Goal: Task Accomplishment & Management: Complete application form

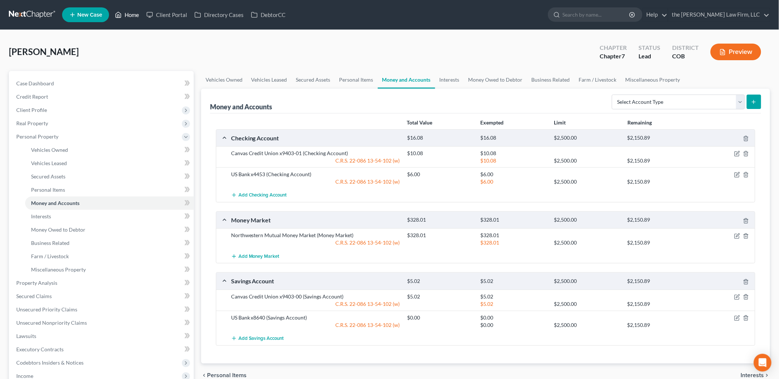
click at [126, 13] on link "Home" at bounding box center [126, 14] width 31 height 13
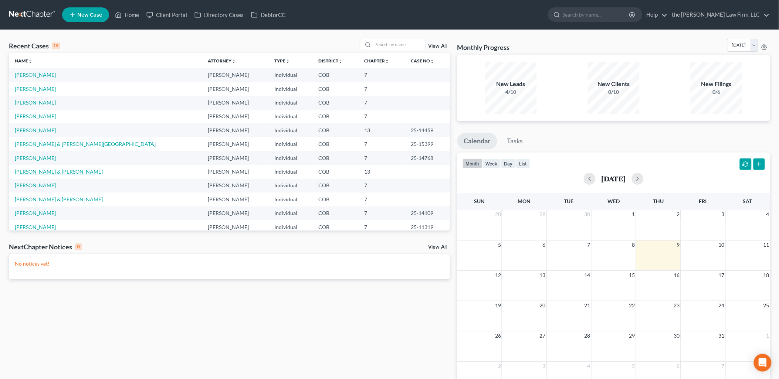
click at [24, 171] on link "[PERSON_NAME] & [PERSON_NAME]" at bounding box center [59, 172] width 88 height 6
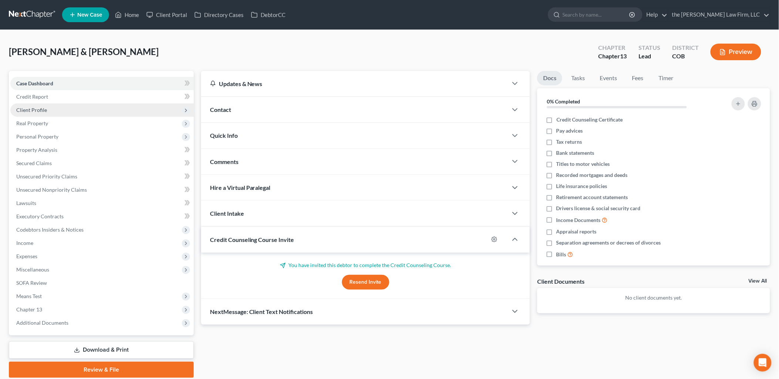
click at [47, 111] on span "Client Profile" at bounding box center [101, 110] width 183 height 13
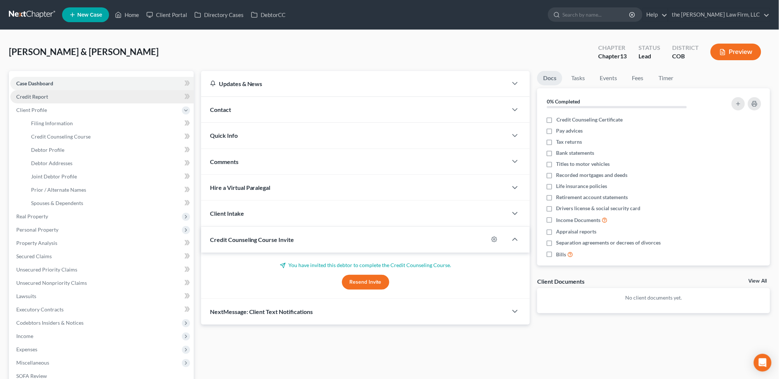
click at [56, 98] on link "Credit Report" at bounding box center [101, 96] width 183 height 13
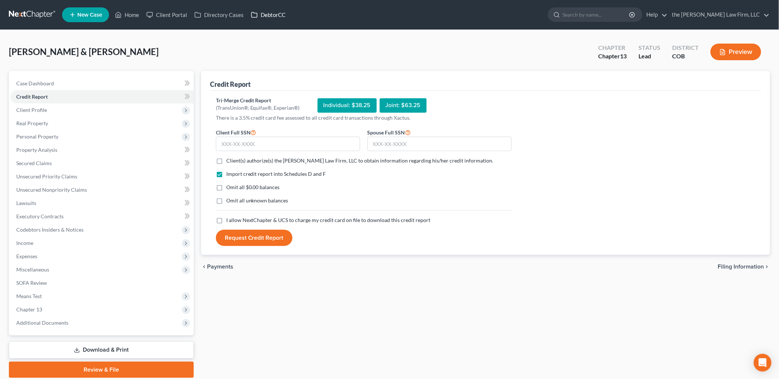
click at [281, 14] on link "DebtorCC" at bounding box center [268, 14] width 42 height 13
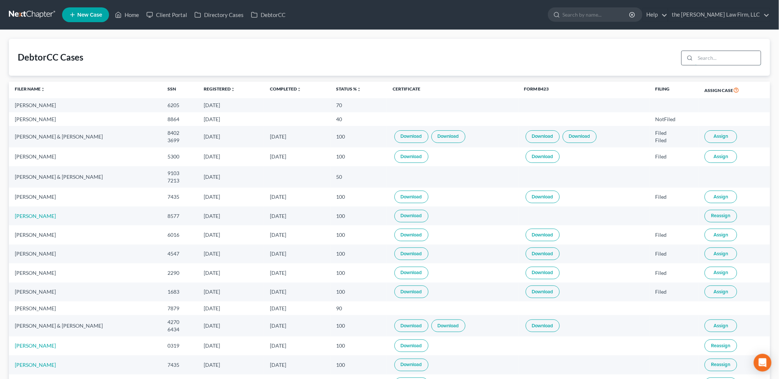
click at [699, 55] on input "search" at bounding box center [728, 58] width 65 height 14
type input "[PERSON_NAME]"
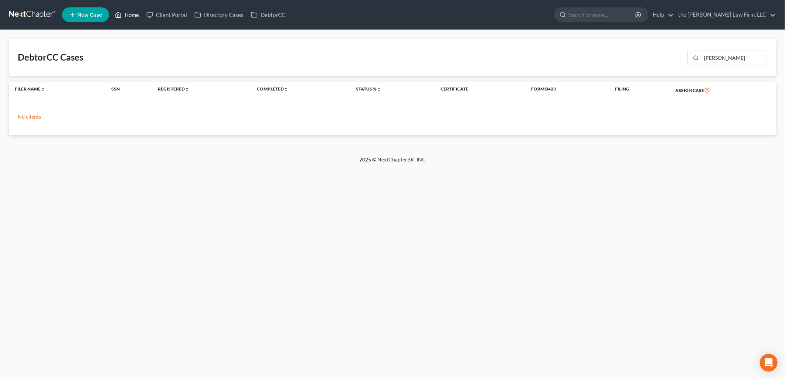
click at [123, 16] on link "Home" at bounding box center [126, 14] width 31 height 13
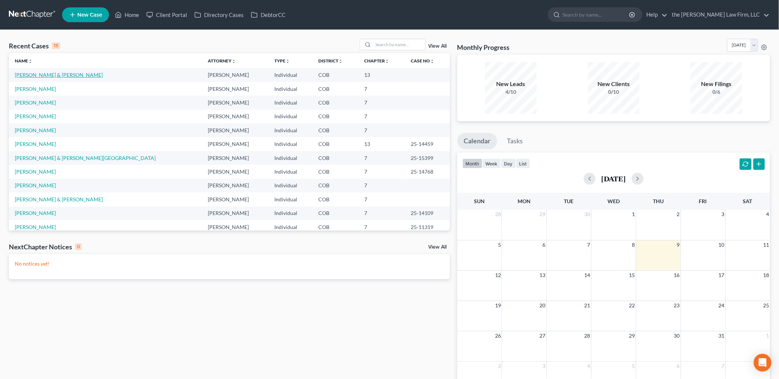
click at [31, 77] on link "[PERSON_NAME] & [PERSON_NAME]" at bounding box center [59, 75] width 88 height 6
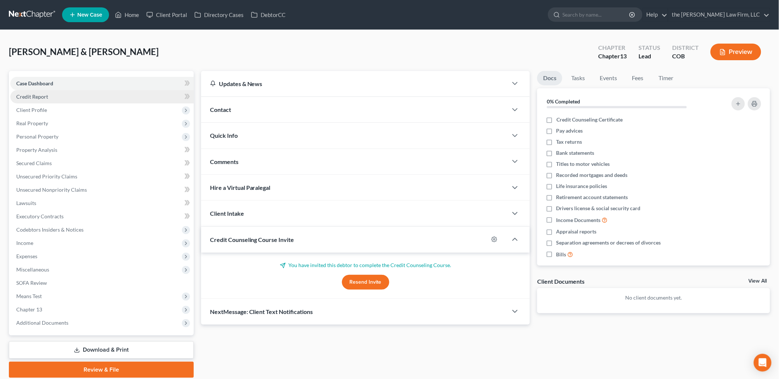
click at [66, 98] on link "Credit Report" at bounding box center [101, 96] width 183 height 13
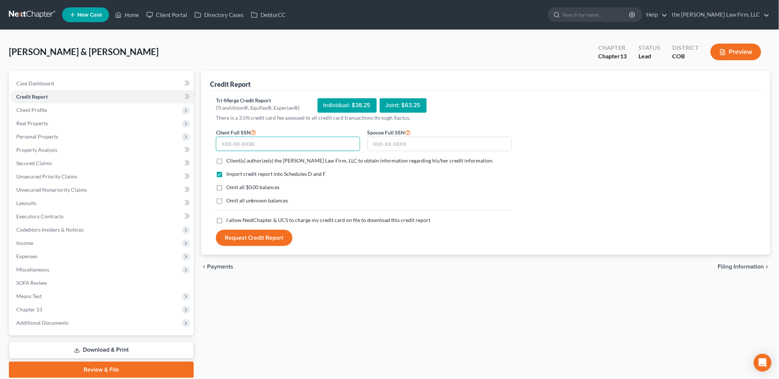
click at [294, 142] on input "text" at bounding box center [288, 144] width 144 height 15
type input "430-65-7915"
click at [251, 160] on span "Client(s) authorize(s) the [PERSON_NAME] Law Firm, LLC to obtain information re…" at bounding box center [359, 161] width 267 height 6
click at [234, 160] on input "Client(s) authorize(s) the [PERSON_NAME] Law Firm, LLC to obtain information re…" at bounding box center [231, 159] width 5 height 5
checkbox input "true"
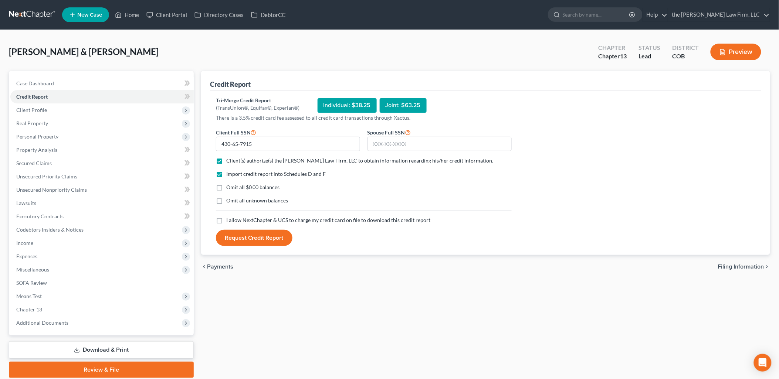
click at [249, 219] on span "I allow NextChapter & UCS to charge my credit card on file to download this cre…" at bounding box center [328, 220] width 205 height 6
click at [234, 219] on input "I allow NextChapter & UCS to charge my credit card on file to download this cre…" at bounding box center [231, 219] width 5 height 5
checkbox input "true"
click at [445, 136] on div "Spouse Full SSN *" at bounding box center [440, 140] width 152 height 24
click at [449, 140] on input "text" at bounding box center [440, 144] width 144 height 15
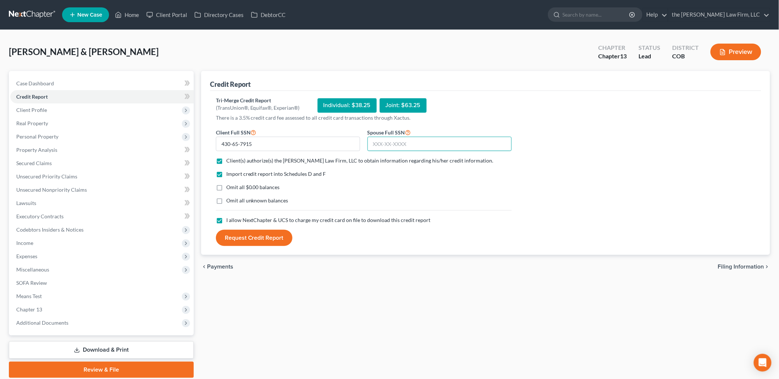
click at [430, 143] on input "text" at bounding box center [440, 144] width 144 height 15
type input "521-65-8881"
click at [250, 224] on form "Client Full SSN * 430-65-7915 Spouse Full SSN * 521-65-8881 Client(s) authorize…" at bounding box center [363, 187] width 303 height 119
click at [252, 238] on button "Request Credit Report" at bounding box center [254, 238] width 77 height 16
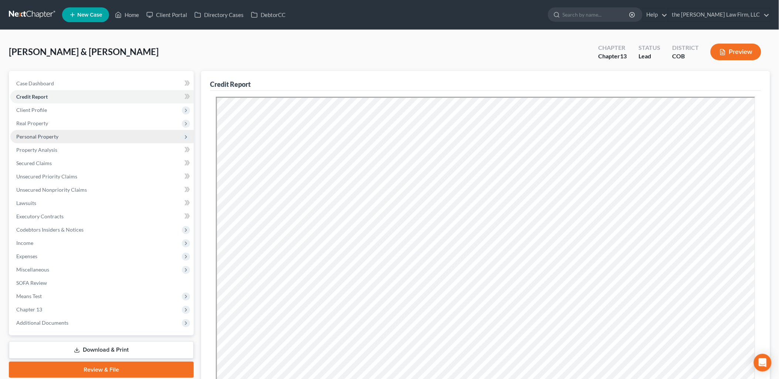
click at [46, 134] on span "Personal Property" at bounding box center [37, 137] width 42 height 6
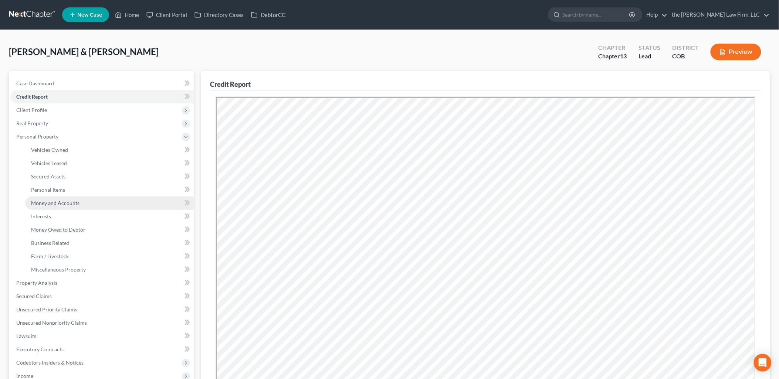
click at [51, 200] on span "Money and Accounts" at bounding box center [55, 203] width 48 height 6
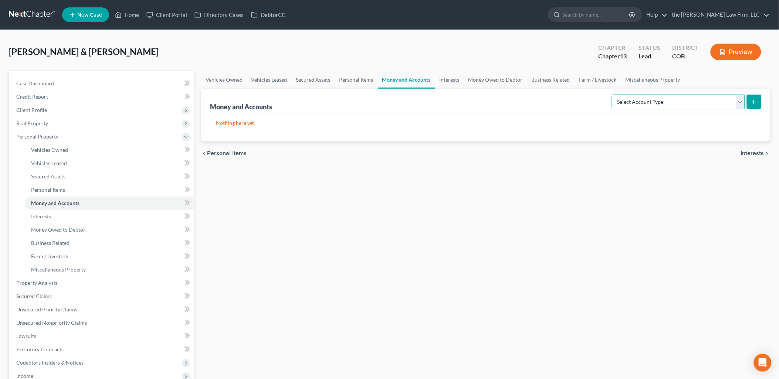
drag, startPoint x: 695, startPoint y: 104, endPoint x: 693, endPoint y: 110, distance: 6.6
click at [695, 104] on select "Select Account Type Brokerage Cash on Hand Certificates of Deposit Checking Acc…" at bounding box center [678, 102] width 133 height 15
click at [659, 104] on select "Select Account Type Brokerage Cash on Hand Certificates of Deposit Checking Acc…" at bounding box center [678, 102] width 133 height 15
select select "checking"
click at [614, 95] on select "Select Account Type Brokerage Cash on Hand Certificates of Deposit Checking Acc…" at bounding box center [678, 102] width 133 height 15
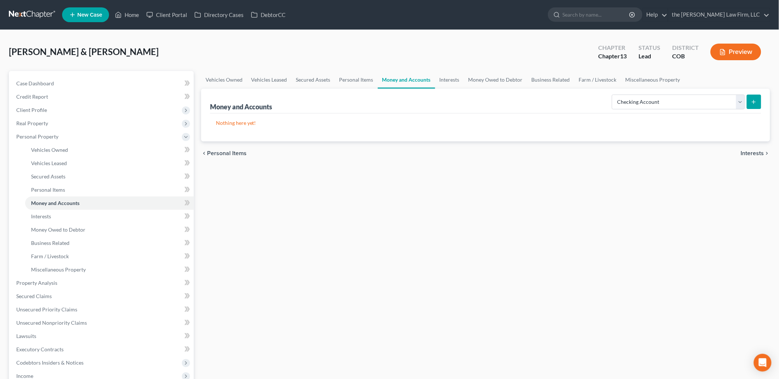
click at [758, 103] on button "submit" at bounding box center [754, 102] width 14 height 14
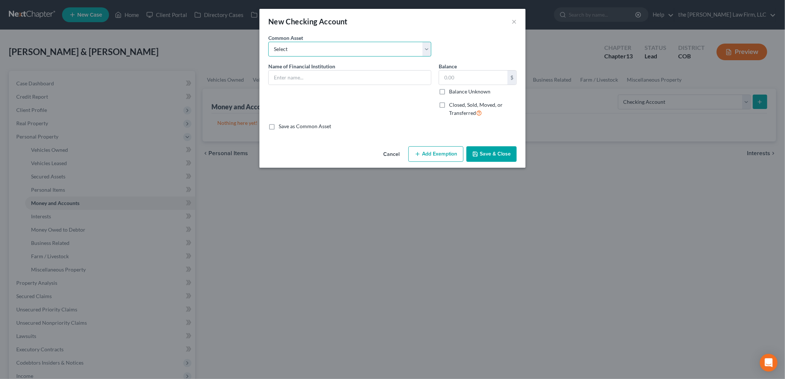
click at [330, 44] on select "Select [PERSON_NAME] Fargo" at bounding box center [349, 49] width 163 height 15
click at [355, 24] on div "New Checking Account ×" at bounding box center [393, 21] width 266 height 25
click at [322, 76] on input "text" at bounding box center [350, 78] width 162 height 14
type input "Chase x1993"
click at [460, 81] on input "text" at bounding box center [473, 78] width 68 height 14
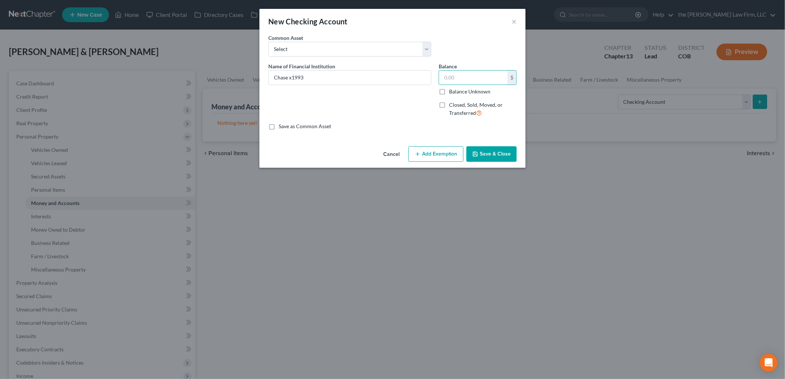
click at [500, 152] on button "Save & Close" at bounding box center [492, 154] width 50 height 16
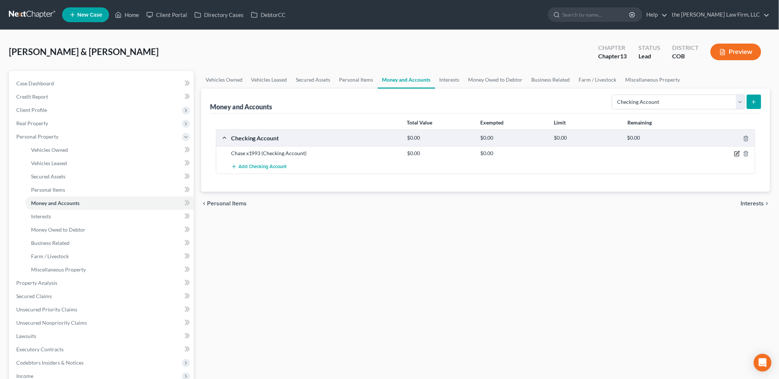
click at [739, 153] on icon "button" at bounding box center [737, 153] width 3 height 3
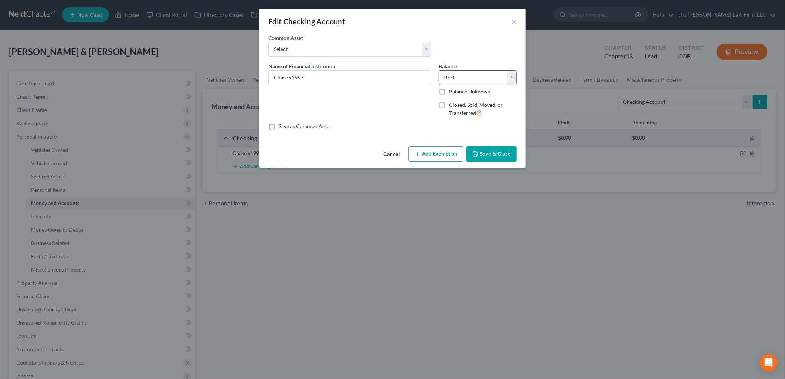
click at [493, 75] on input "0.00" at bounding box center [473, 78] width 68 height 14
type input "3,772.06"
click at [438, 160] on button "Add Exemption" at bounding box center [436, 154] width 55 height 16
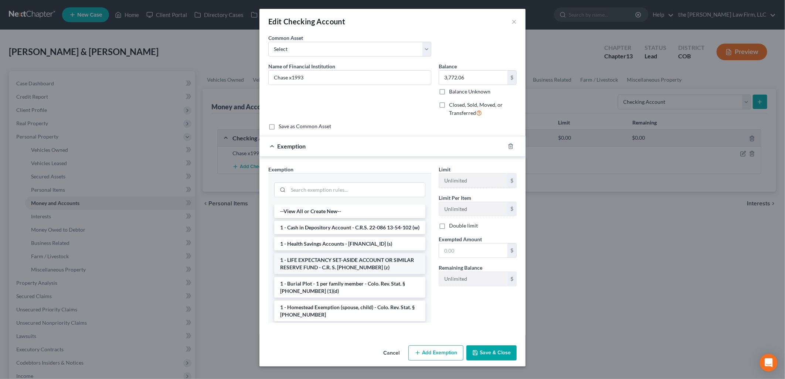
click at [323, 271] on li "1 - LIFE EXPECTANCY SET-ASIDE ACCOUNT OR SIMILAR RESERVE FUND - C.R. S. [PHONE_…" at bounding box center [349, 264] width 151 height 21
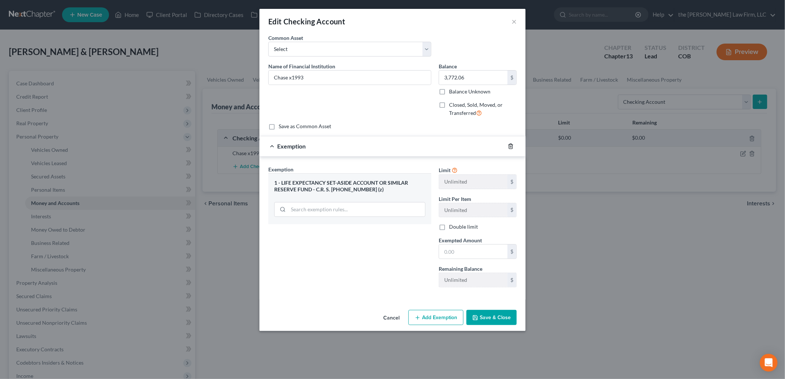
click at [510, 145] on icon "button" at bounding box center [511, 146] width 6 height 6
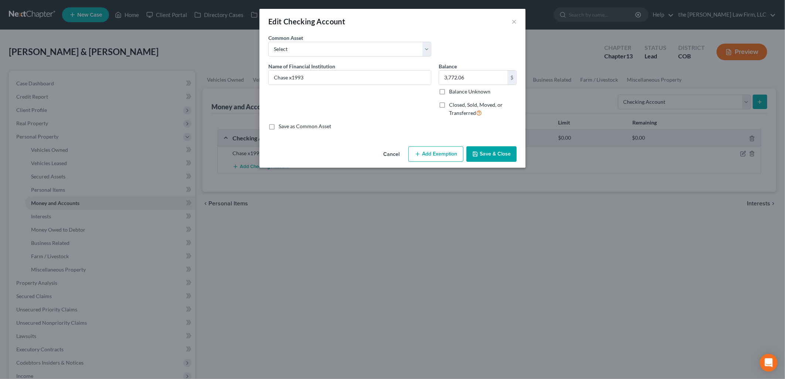
click at [453, 151] on button "Add Exemption" at bounding box center [436, 154] width 55 height 16
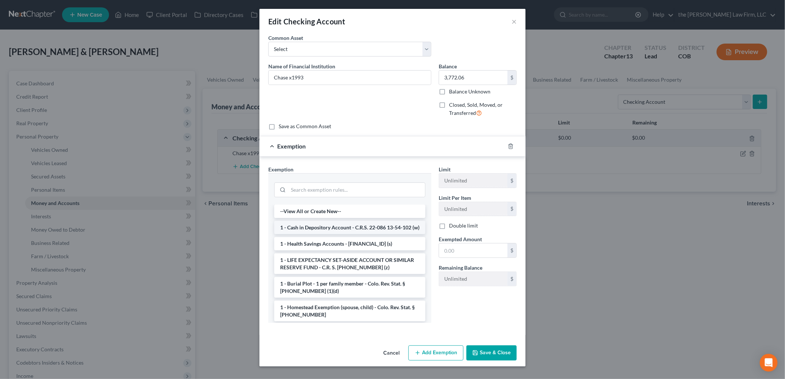
click at [338, 232] on li "1 - Cash in Depository Account - C.R.S. 22-086 13-54-102 (w)" at bounding box center [349, 227] width 151 height 13
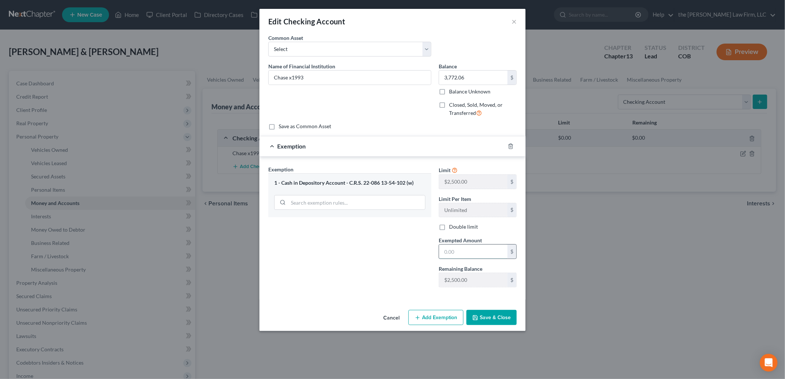
click at [456, 248] on input "text" at bounding box center [473, 252] width 68 height 14
type input "3,772.06"
click at [483, 320] on button "Save & Close" at bounding box center [492, 318] width 50 height 16
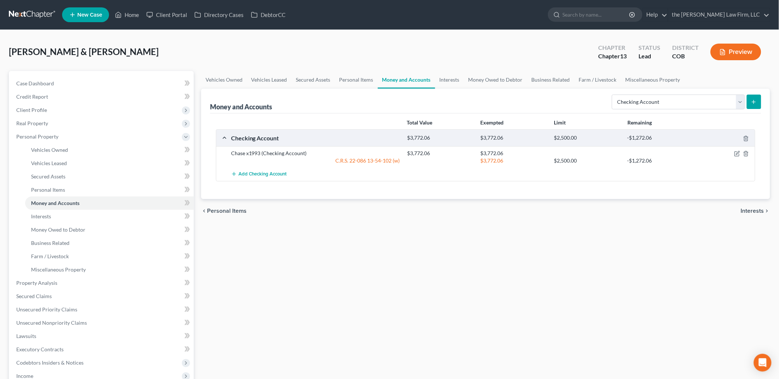
click at [751, 102] on icon "submit" at bounding box center [754, 102] width 6 height 6
click at [750, 101] on button "submit" at bounding box center [754, 102] width 14 height 14
click at [750, 102] on button "submit" at bounding box center [754, 102] width 14 height 14
click at [702, 98] on select "Select Account Type Brokerage Cash on Hand Certificates of Deposit Checking Acc…" at bounding box center [678, 102] width 133 height 15
select select "checking"
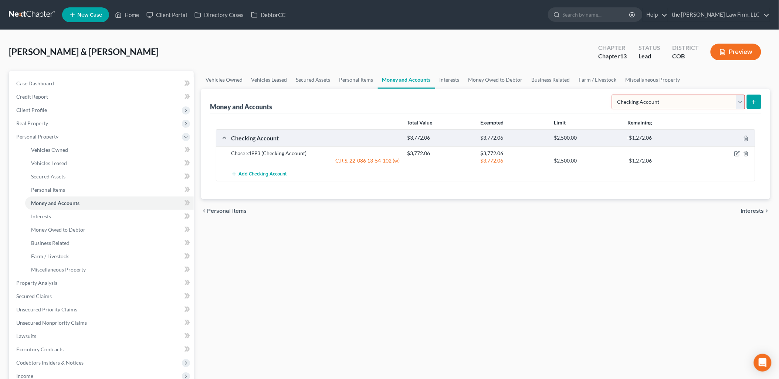
click at [614, 95] on select "Select Account Type Brokerage Cash on Hand Certificates of Deposit Checking Acc…" at bounding box center [678, 102] width 133 height 15
click at [753, 101] on icon "submit" at bounding box center [754, 102] width 6 height 6
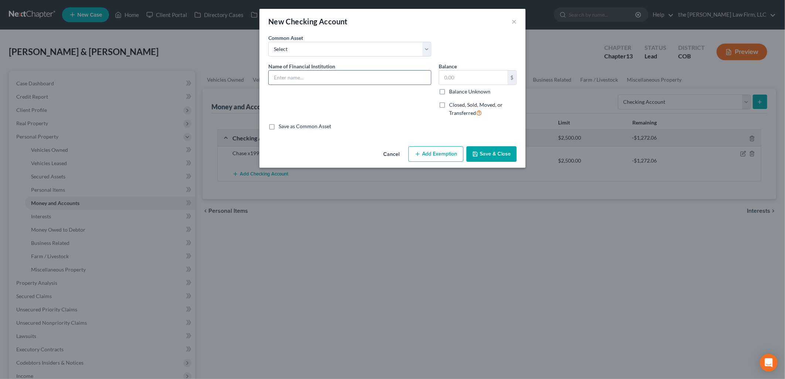
click at [354, 77] on input "text" at bounding box center [350, 78] width 162 height 14
type input "Chase x1810"
type input "3,549.22"
click at [439, 149] on button "Add Exemption" at bounding box center [436, 154] width 55 height 16
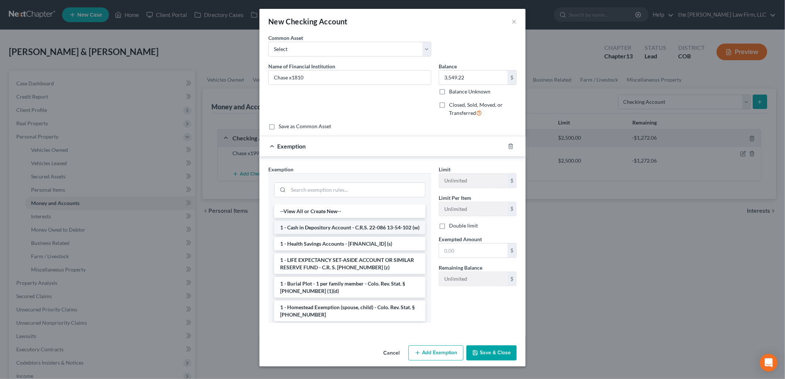
click at [322, 230] on li "1 - Cash in Depository Account - C.R.S. 22-086 13-54-102 (w)" at bounding box center [349, 227] width 151 height 13
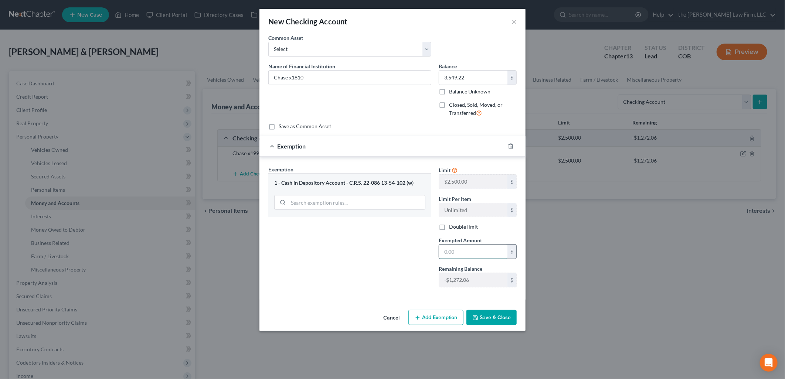
click at [479, 253] on input "text" at bounding box center [473, 252] width 68 height 14
type input "3,549.22"
click at [487, 317] on button "Save & Close" at bounding box center [492, 318] width 50 height 16
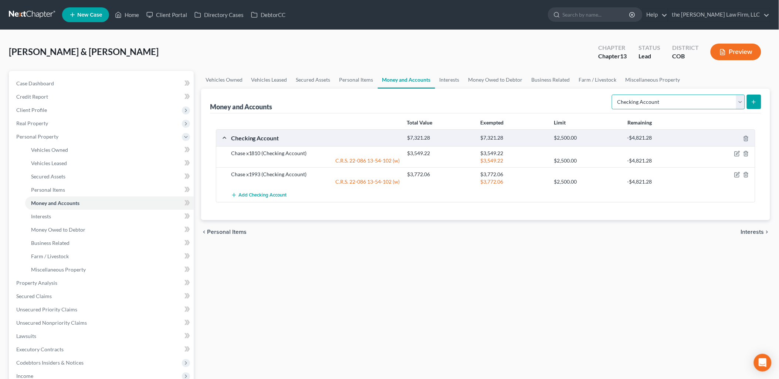
click at [704, 95] on select "Select Account Type Brokerage Cash on Hand Certificates of Deposit Checking Acc…" at bounding box center [678, 102] width 133 height 15
click at [614, 95] on select "Select Account Type Brokerage Cash on Hand Certificates of Deposit Checking Acc…" at bounding box center [678, 102] width 133 height 15
click at [656, 104] on select "Select Account Type Brokerage Cash on Hand Certificates of Deposit Checking Acc…" at bounding box center [678, 102] width 133 height 15
select select "savings"
click at [614, 95] on select "Select Account Type Brokerage Cash on Hand Certificates of Deposit Checking Acc…" at bounding box center [678, 102] width 133 height 15
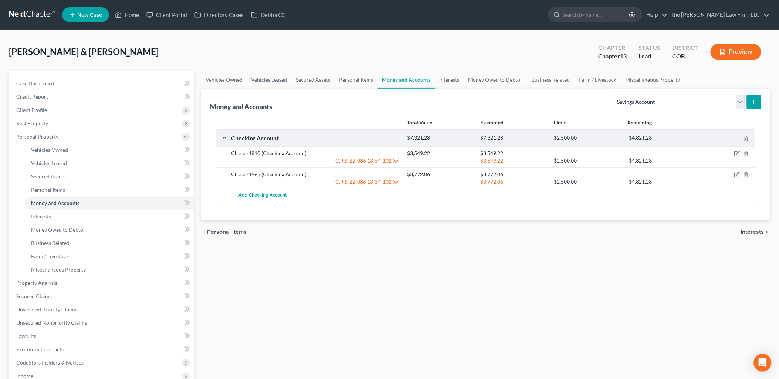
click at [753, 100] on icon "submit" at bounding box center [754, 102] width 6 height 6
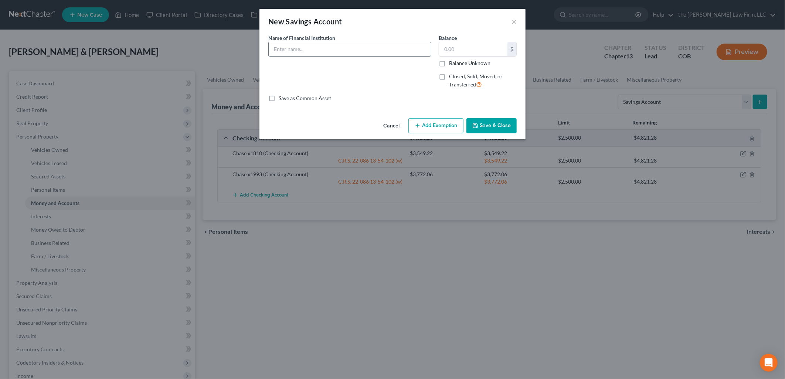
click at [293, 42] on input "text" at bounding box center [350, 49] width 162 height 14
type input "Chase x2692"
type input "2.95"
click at [451, 125] on button "Add Exemption" at bounding box center [436, 126] width 55 height 16
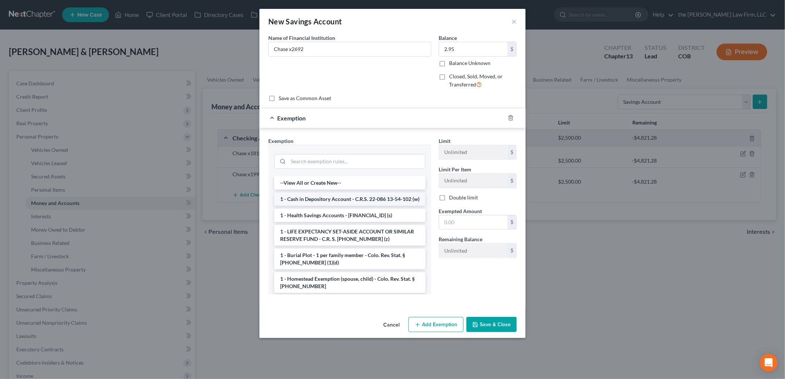
click at [307, 205] on li "1 - Cash in Depository Account - C.R.S. 22-086 13-54-102 (w)" at bounding box center [349, 199] width 151 height 13
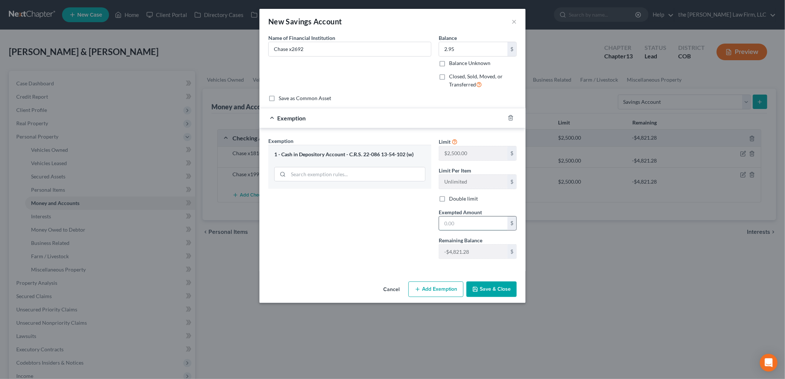
click at [463, 230] on input "text" at bounding box center [473, 224] width 68 height 14
type input "2.95"
click at [491, 289] on button "Save & Close" at bounding box center [492, 290] width 50 height 16
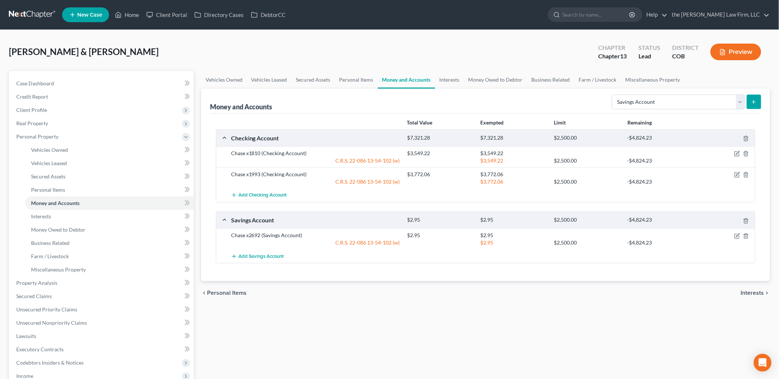
click at [757, 101] on icon "submit" at bounding box center [754, 102] width 6 height 6
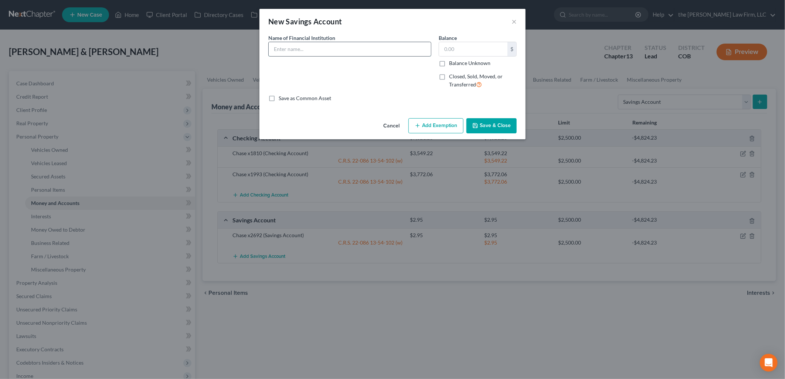
click at [365, 51] on input "text" at bounding box center [350, 49] width 162 height 14
type input "Chase x2941"
type input "48.97"
click at [446, 123] on button "Add Exemption" at bounding box center [436, 126] width 55 height 16
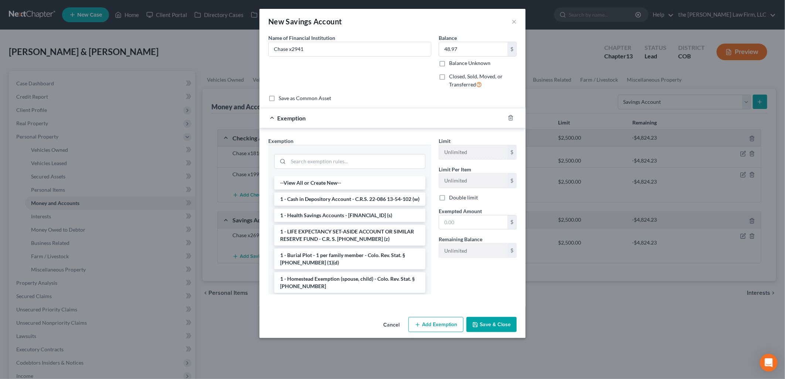
drag, startPoint x: 342, startPoint y: 211, endPoint x: 354, endPoint y: 210, distance: 11.9
click at [342, 206] on li "1 - Cash in Depository Account - C.R.S. 22-086 13-54-102 (w)" at bounding box center [349, 199] width 151 height 13
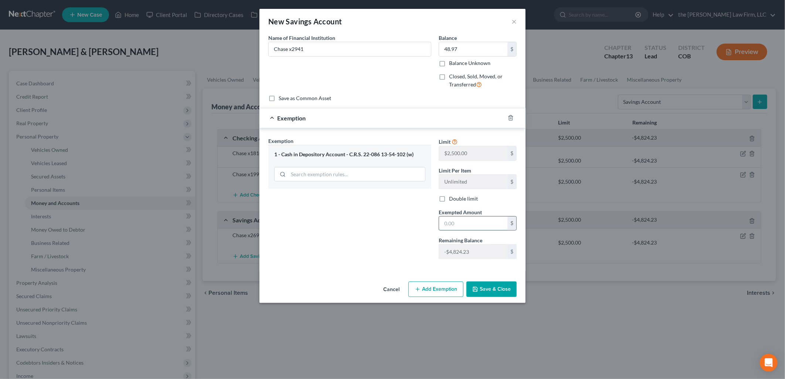
click at [470, 224] on input "text" at bounding box center [473, 224] width 68 height 14
type input "48.97"
click at [483, 288] on button "Save & Close" at bounding box center [492, 290] width 50 height 16
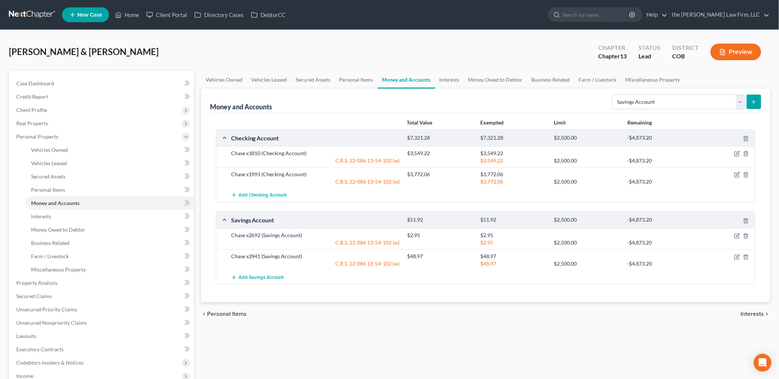
click at [758, 103] on button "submit" at bounding box center [754, 102] width 14 height 14
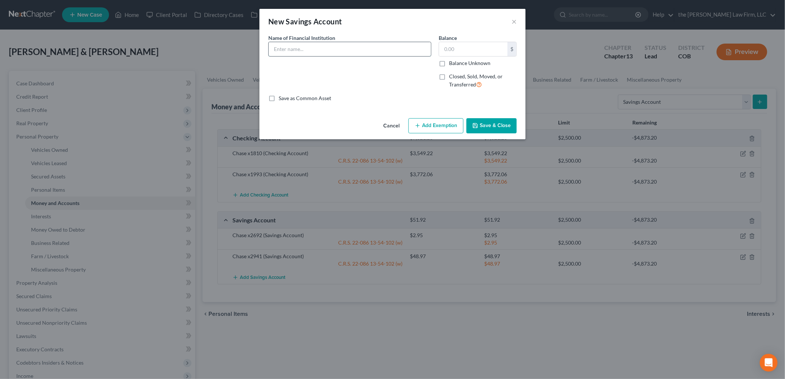
click at [312, 50] on input "text" at bounding box center [350, 49] width 162 height 14
type input "Chase x 2958"
click at [483, 51] on input "text" at bounding box center [473, 49] width 68 height 14
type input "2"
type input "67"
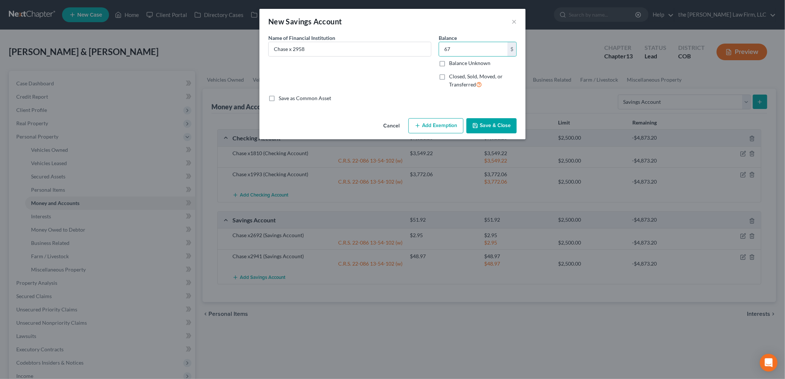
click at [435, 116] on div "Cancel Add Exemption Save & Close" at bounding box center [393, 127] width 266 height 24
click at [433, 123] on button "Add Exemption" at bounding box center [436, 126] width 55 height 16
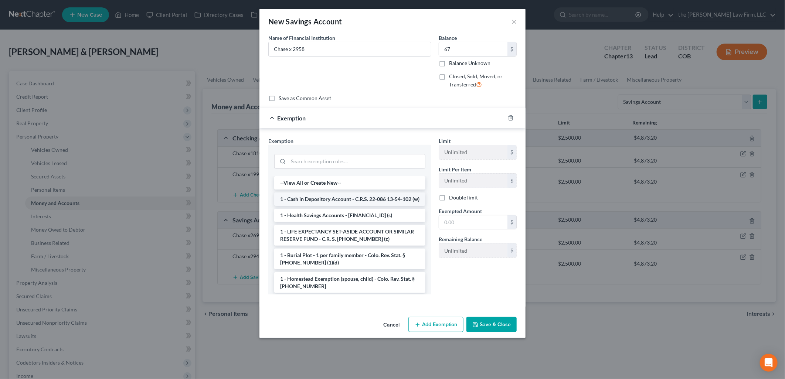
click at [337, 203] on li "1 - Cash in Depository Account - C.R.S. 22-086 13-54-102 (w)" at bounding box center [349, 199] width 151 height 13
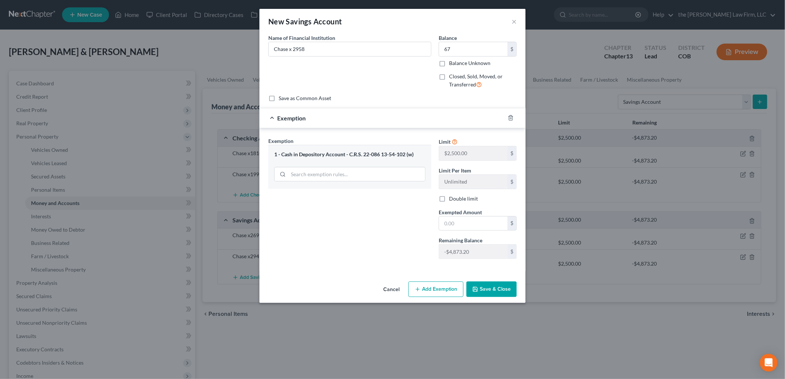
click at [469, 216] on label "Exempted Amount *" at bounding box center [460, 213] width 43 height 8
click at [470, 223] on input "text" at bounding box center [473, 224] width 68 height 14
type input "67"
click at [346, 213] on div "Exemption Set must be selected for CA. Exemption * 1 - Cash in Depository Accou…" at bounding box center [350, 201] width 170 height 128
click at [498, 283] on button "Save & Close" at bounding box center [492, 290] width 50 height 16
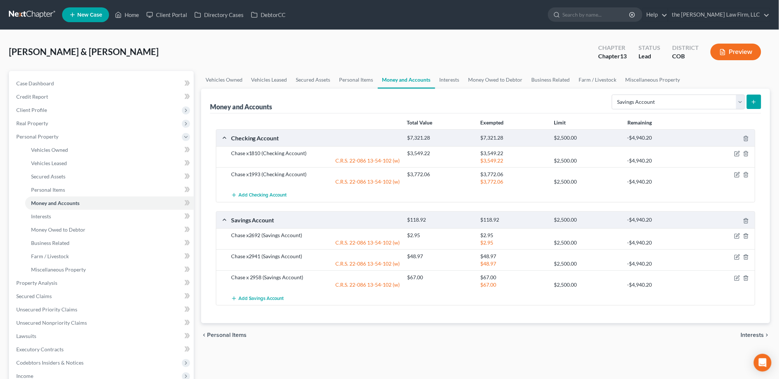
click at [755, 102] on line "submit" at bounding box center [754, 102] width 3 height 0
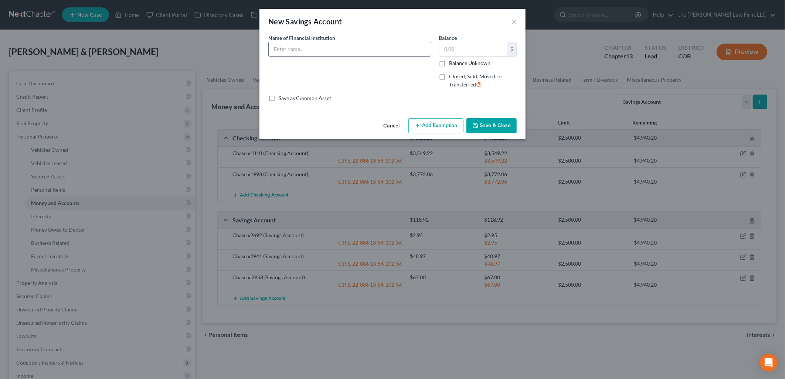
click at [348, 53] on input "text" at bounding box center [350, 49] width 162 height 14
type input "Chase x5810"
type input "1.83"
click at [444, 131] on button "Add Exemption" at bounding box center [436, 126] width 55 height 16
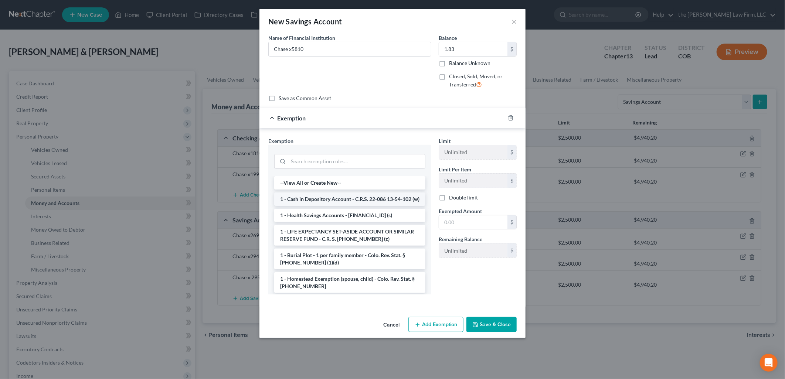
click at [342, 206] on li "1 - Cash in Depository Account - C.R.S. 22-086 13-54-102 (w)" at bounding box center [349, 199] width 151 height 13
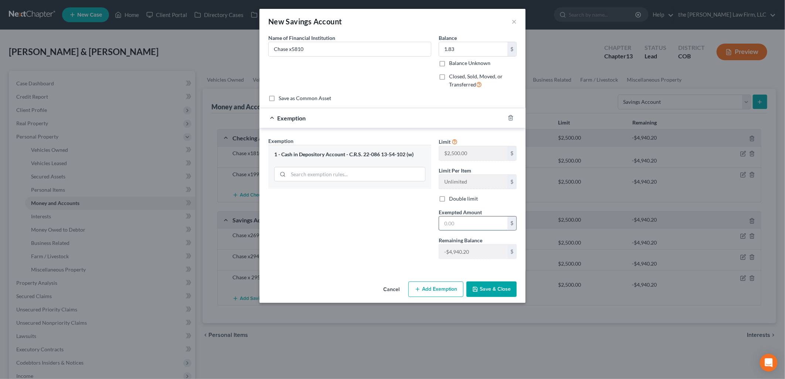
click at [467, 226] on input "text" at bounding box center [473, 224] width 68 height 14
type input "1.83"
click at [504, 293] on button "Save & Close" at bounding box center [492, 290] width 50 height 16
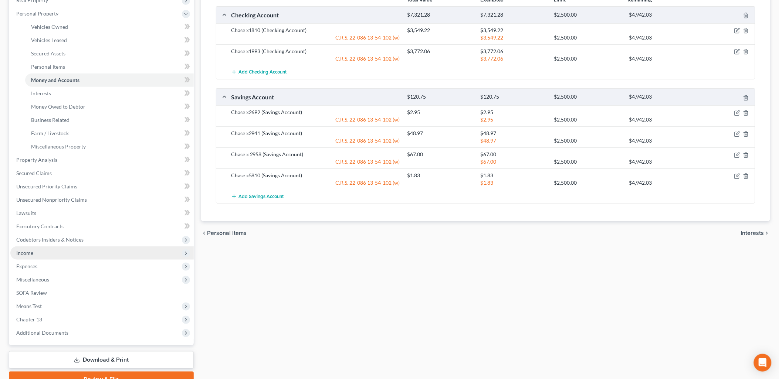
click at [27, 248] on span "Income" at bounding box center [101, 253] width 183 height 13
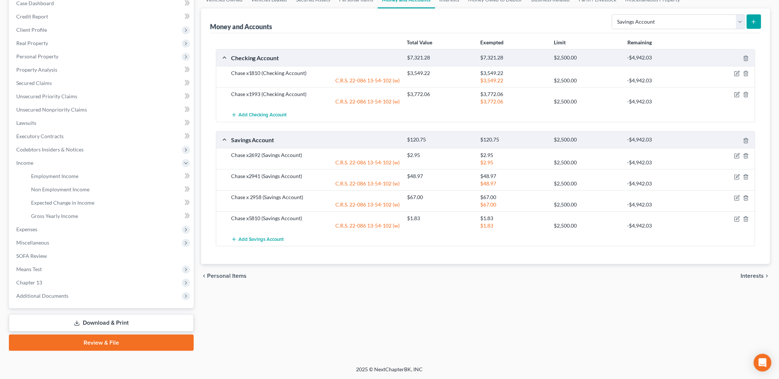
scroll to position [79, 0]
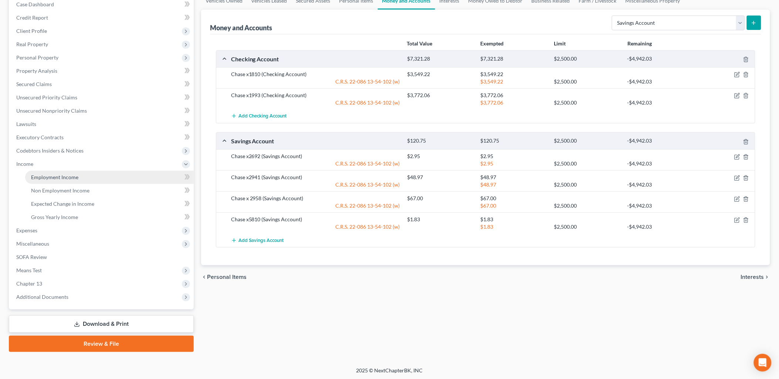
click at [67, 174] on span "Employment Income" at bounding box center [54, 177] width 47 height 6
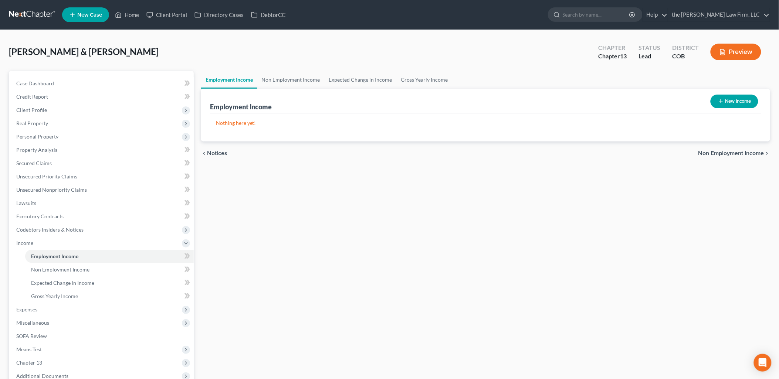
click at [746, 102] on button "New Income" at bounding box center [735, 102] width 48 height 14
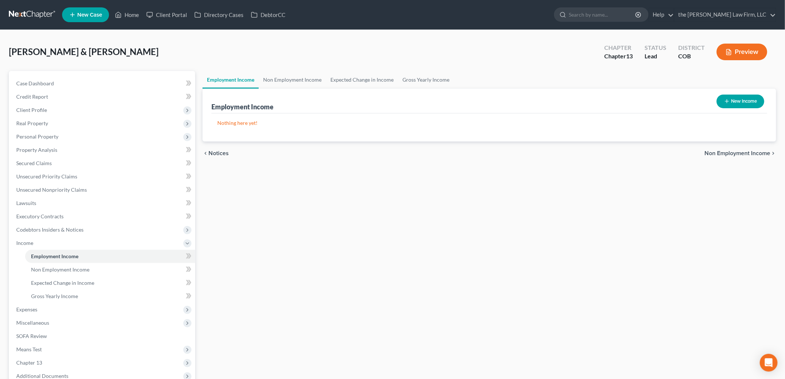
select select "0"
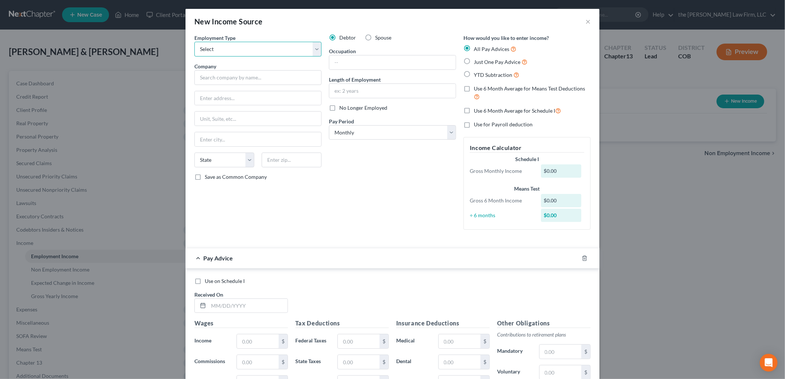
click at [209, 46] on select "Select Full or Part Time Employment Self Employment" at bounding box center [258, 49] width 127 height 15
select select "0"
click at [195, 42] on select "Select Full or Part Time Employment Self Employment" at bounding box center [258, 49] width 127 height 15
click at [302, 80] on input "text" at bounding box center [258, 77] width 127 height 15
type input "West Horizon Adventures Inc"
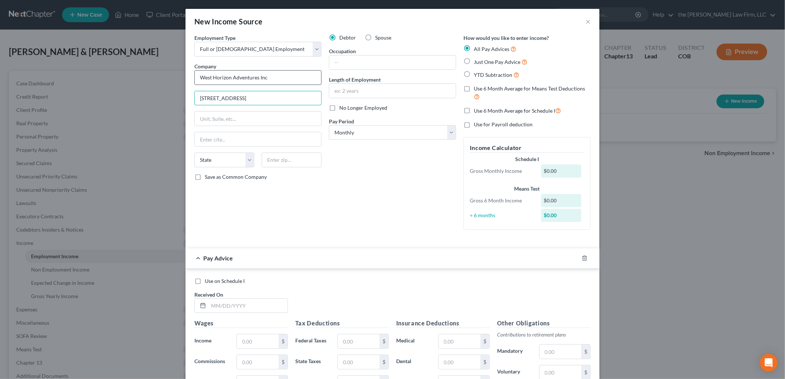
type input "3424 S. Broadway"
type input "Englewood"
select select "5"
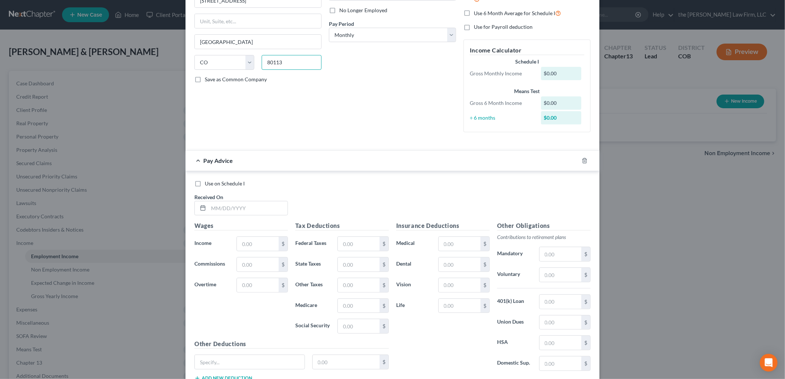
scroll to position [123, 0]
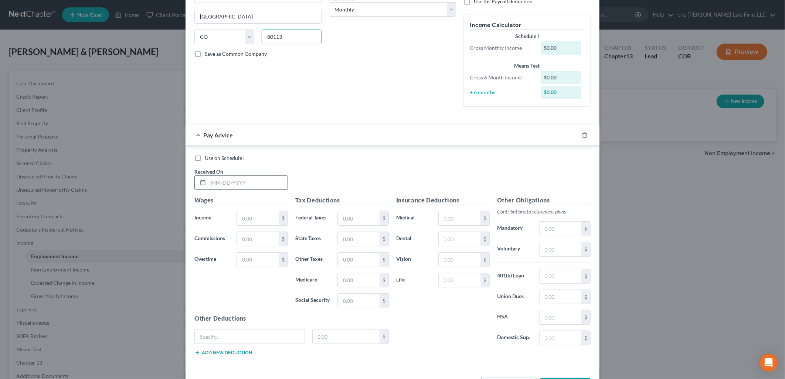
type input "80113"
click at [262, 179] on input "text" at bounding box center [248, 183] width 79 height 14
type input "4/16/2025"
type input "4,550"
type input "398"
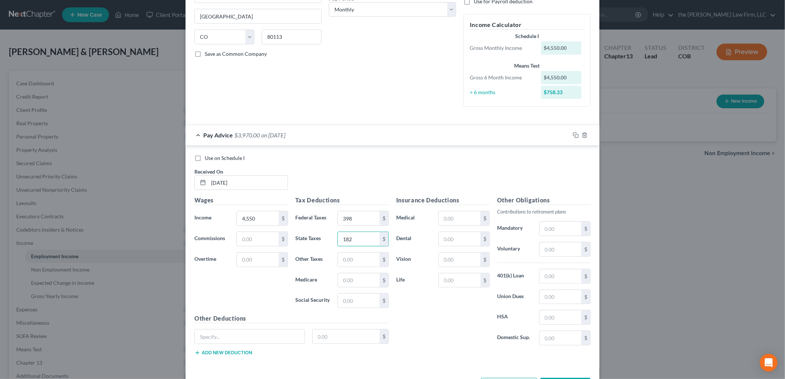
type input "182"
type input "20.48"
type input "65.97"
type input "282.10"
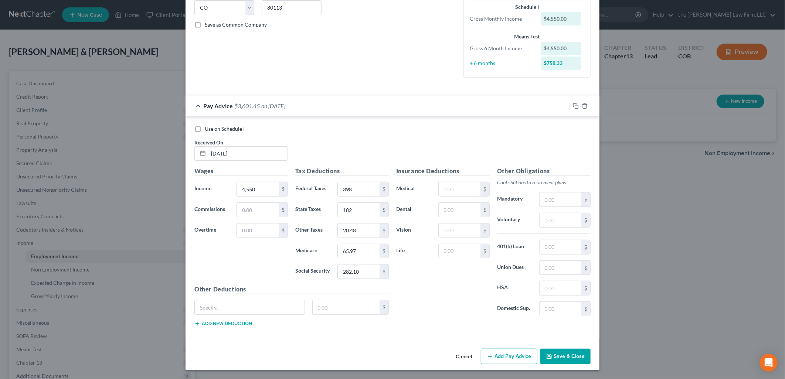
click at [493, 355] on button "Add Pay Advice" at bounding box center [509, 357] width 57 height 16
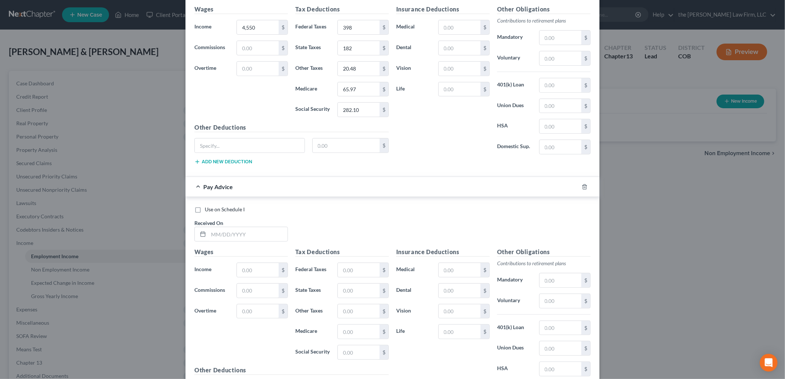
scroll to position [396, 0]
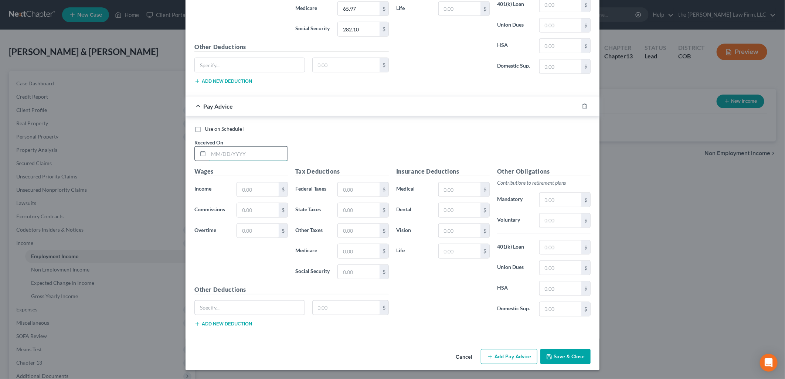
click at [237, 155] on input "text" at bounding box center [248, 154] width 79 height 14
type input "51/2025"
type input "3,550"
type input "278"
type input "138"
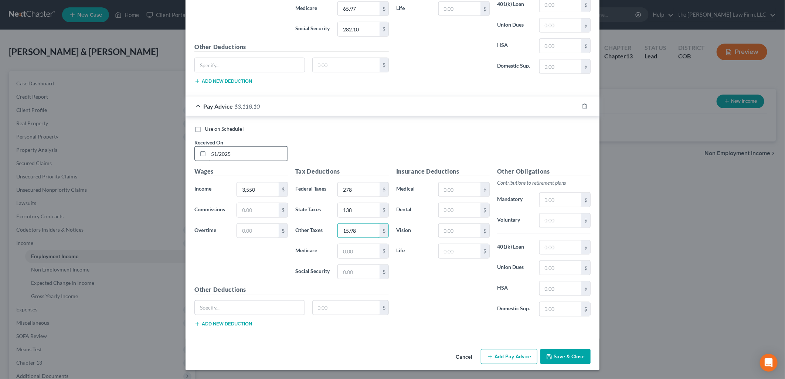
type input "15.98"
type input "51.48"
drag, startPoint x: 363, startPoint y: 270, endPoint x: 326, endPoint y: 279, distance: 37.9
click at [326, 279] on div "Social Security 278 $" at bounding box center [342, 272] width 101 height 15
type input "220.10"
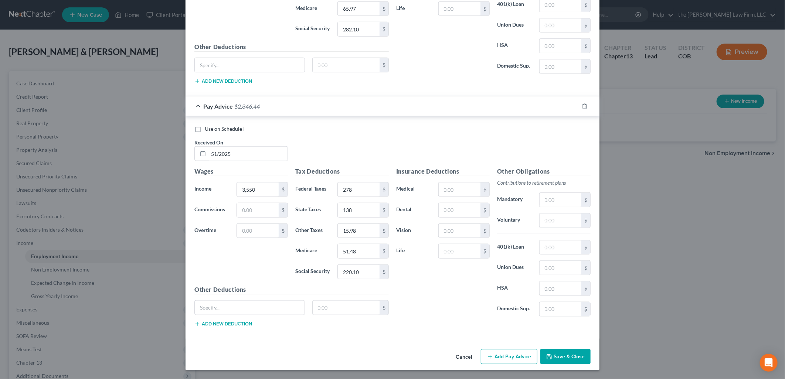
click at [508, 354] on button "Add Pay Advice" at bounding box center [509, 357] width 57 height 16
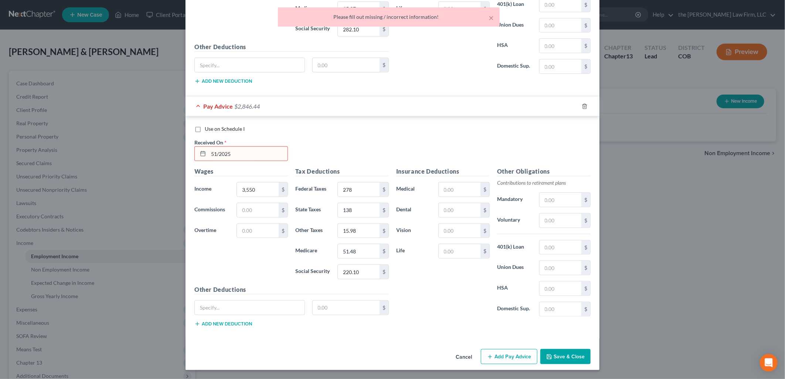
click at [210, 151] on input "51/2025" at bounding box center [248, 154] width 79 height 14
type input "5/1/2025"
click at [349, 146] on div "Use on Schedule I Received On * 5/1/2025" at bounding box center [393, 146] width 404 height 42
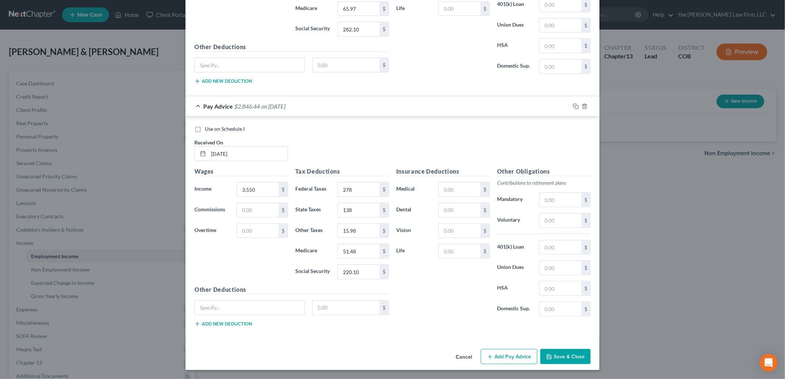
click at [516, 351] on button "Add Pay Advice" at bounding box center [509, 357] width 57 height 16
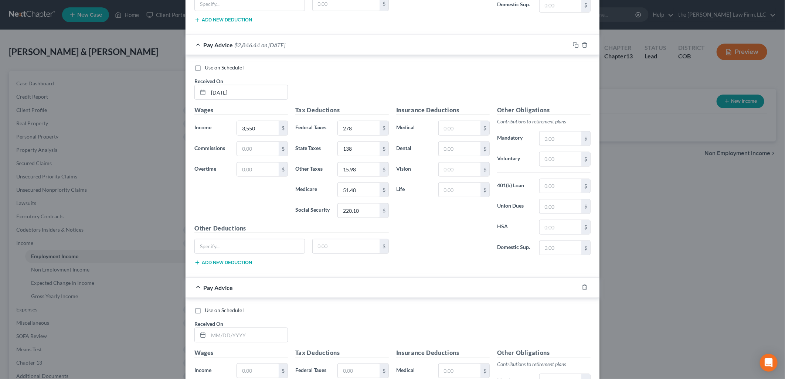
scroll to position [640, 0]
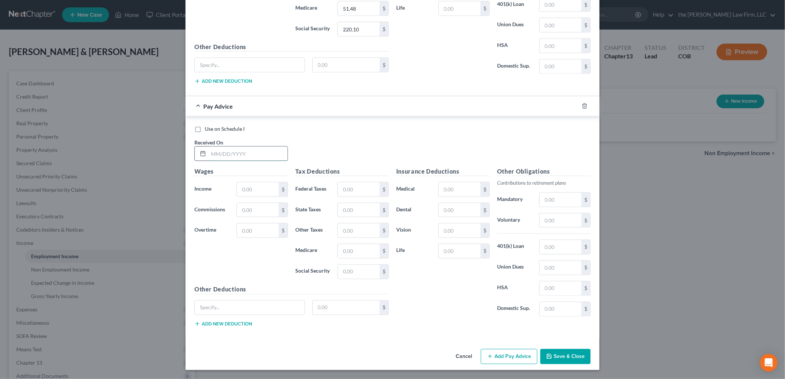
click at [241, 156] on input "text" at bounding box center [248, 154] width 79 height 14
type input "5/16/2025"
type input "3,450"
type input "266"
click at [365, 215] on input "50.62" at bounding box center [359, 210] width 42 height 14
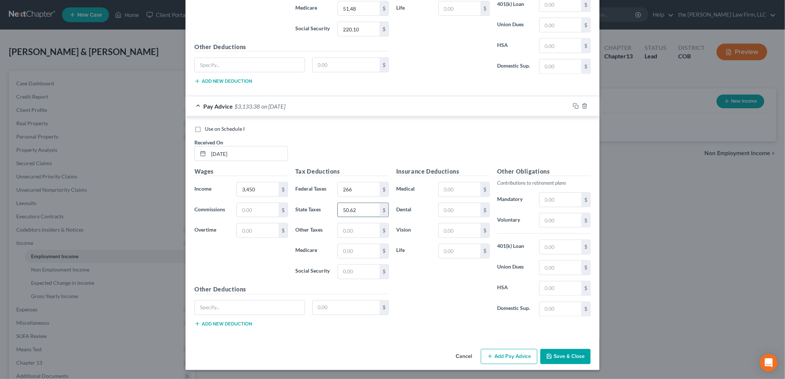
click at [365, 215] on input "50.62" at bounding box center [359, 210] width 42 height 14
type input "133"
type input "15.53"
type input "50.02"
type input "213.90"
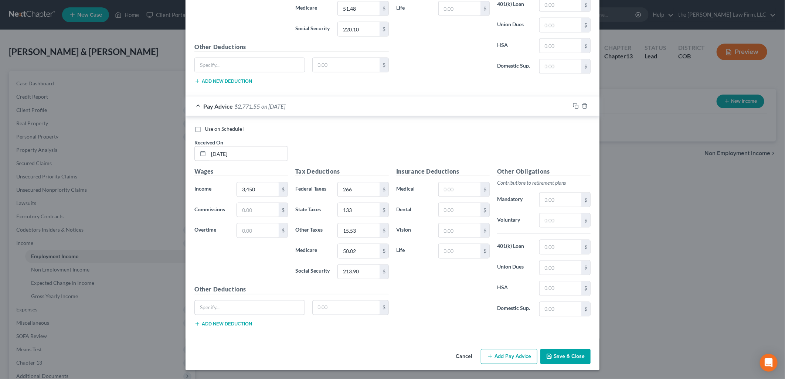
click at [497, 351] on button "Add Pay Advice" at bounding box center [509, 357] width 57 height 16
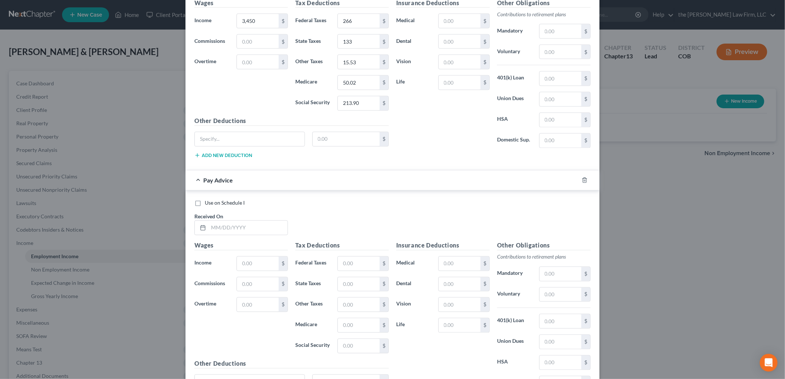
scroll to position [883, 0]
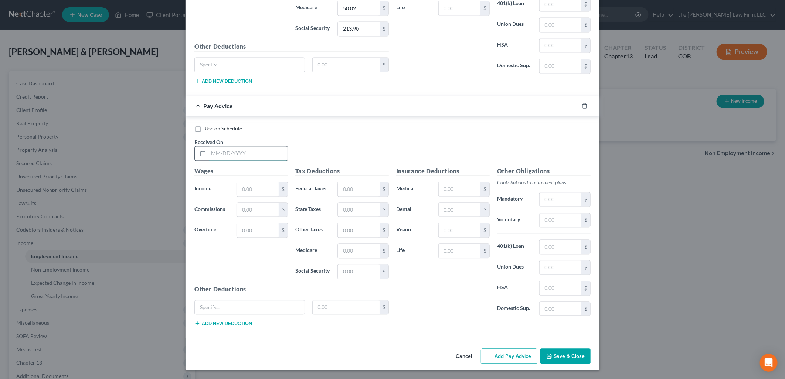
click at [251, 149] on input "text" at bounding box center [248, 154] width 79 height 14
type input "3/1/2025"
type input "3,150"
type input "230.61"
type input "120"
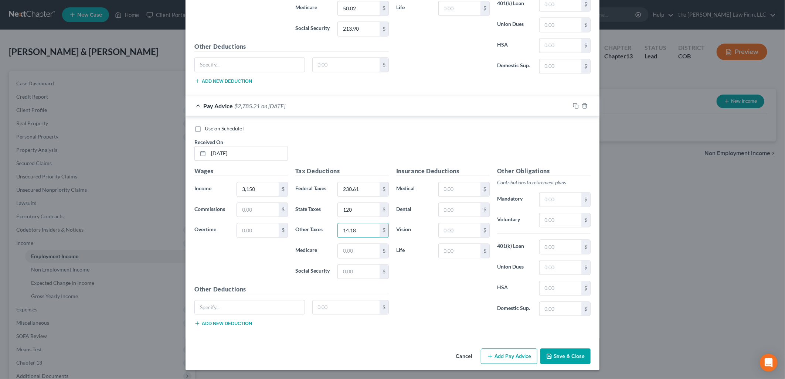
type input "14.18"
type input "45.67"
type input "195.30"
click at [343, 136] on div "Use on Schedule I Received On * 3/1/2025" at bounding box center [393, 146] width 404 height 42
click at [509, 359] on button "Add Pay Advice" at bounding box center [509, 357] width 57 height 16
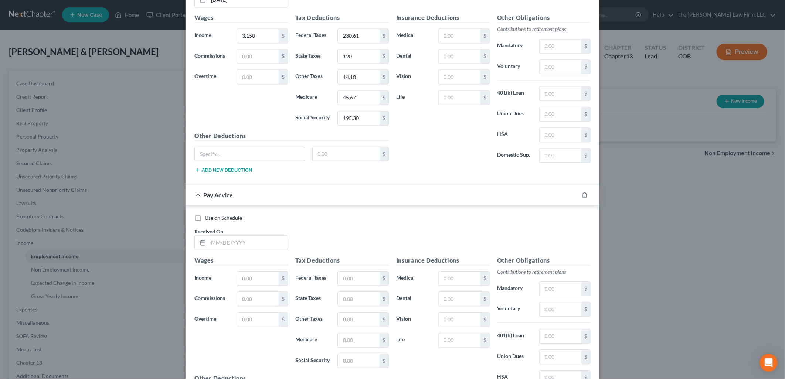
scroll to position [1126, 0]
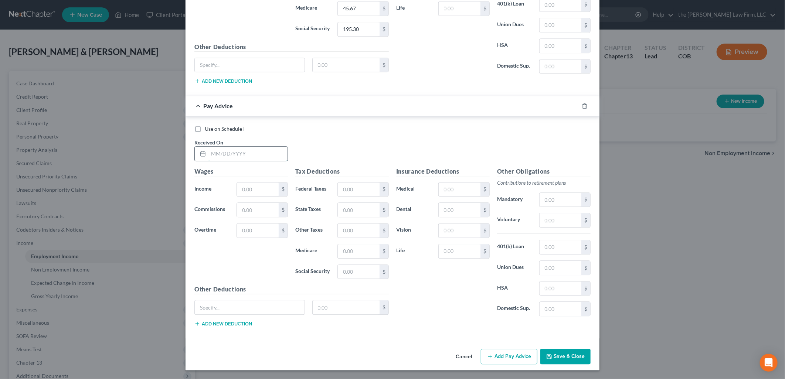
click at [224, 152] on input "text" at bounding box center [248, 154] width 79 height 14
type input "3/17/2025"
type input "3,900"
type input "320"
type input "153"
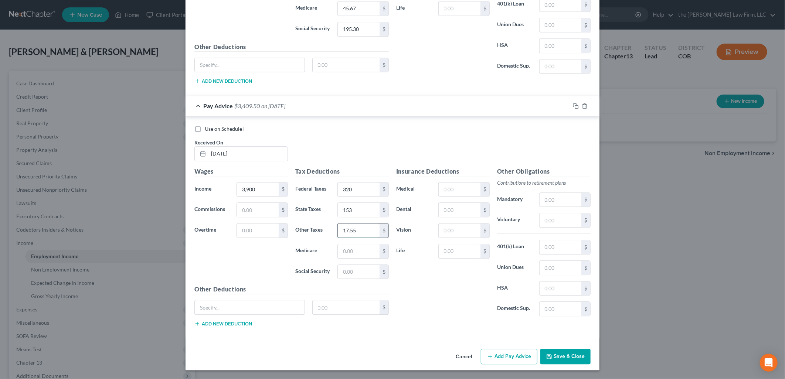
type input "17.55"
type input "56.55"
type input "241.80"
click at [501, 361] on button "Add Pay Advice" at bounding box center [509, 357] width 57 height 16
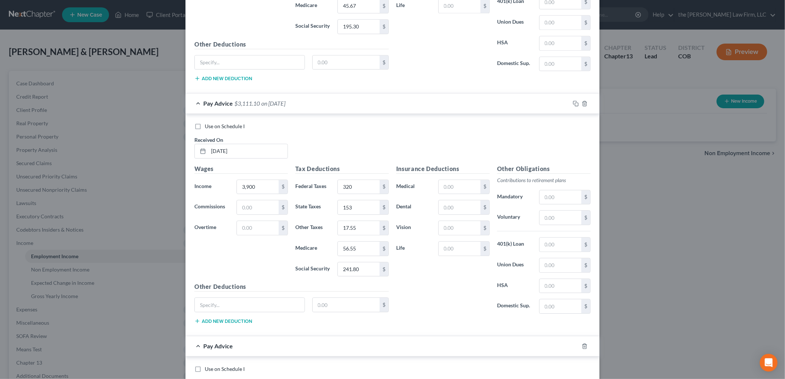
scroll to position [1370, 0]
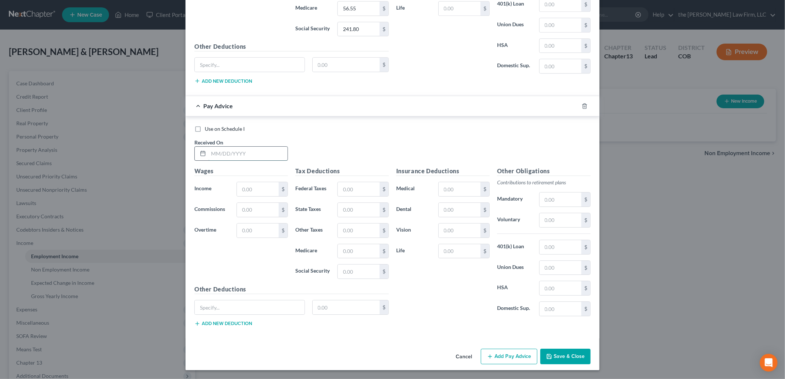
click at [223, 153] on input "text" at bounding box center [248, 154] width 79 height 14
type input "4/1/2025"
type input "3,950"
type input "326"
type input "155"
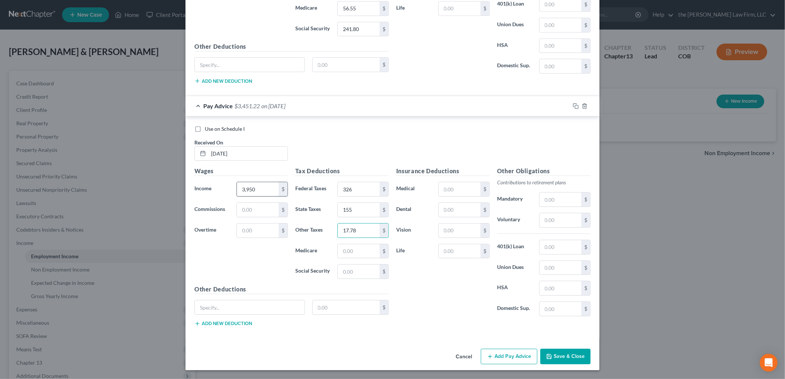
type input "17.78"
type input "57.28"
type input "244.90"
click at [572, 358] on button "Save & Close" at bounding box center [566, 357] width 50 height 16
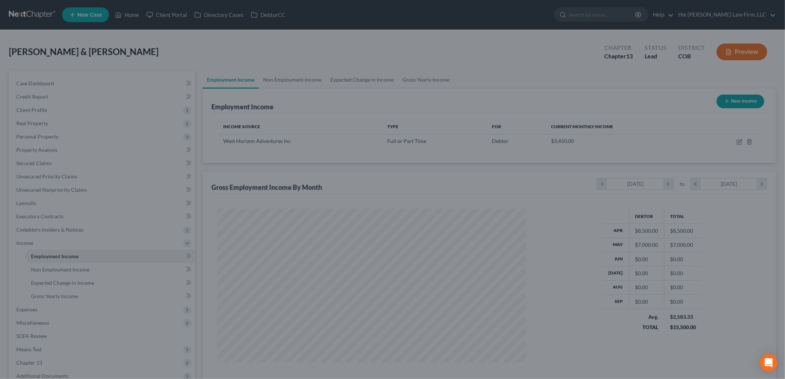
scroll to position [369662, 369493]
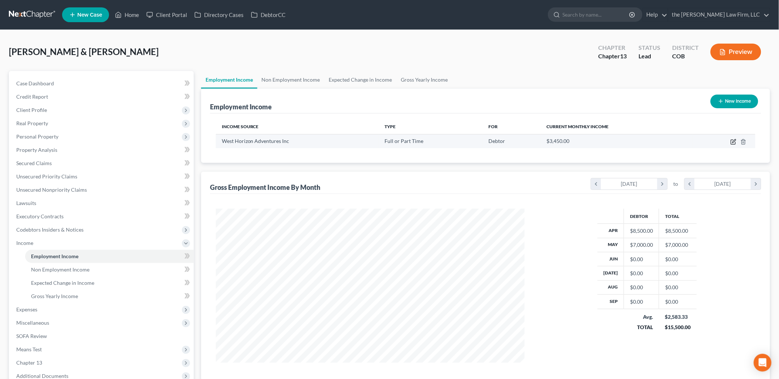
click at [734, 142] on icon "button" at bounding box center [734, 142] width 6 height 6
select select "0"
select select "5"
select select "0"
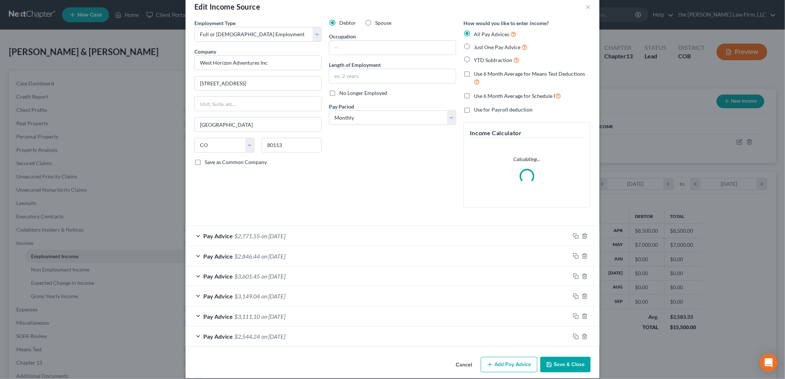
scroll to position [23, 0]
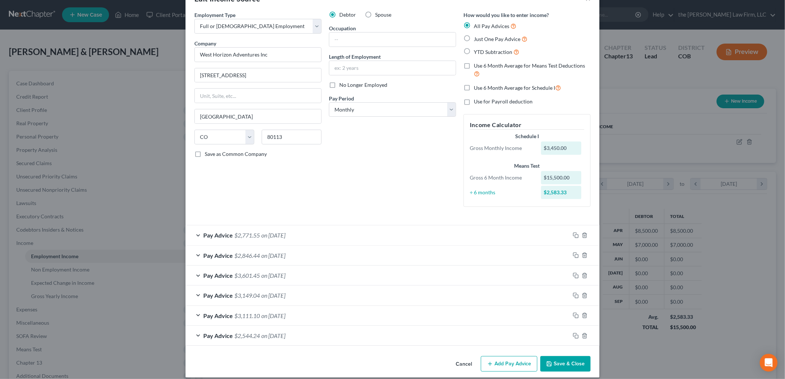
click at [507, 360] on button "Add Pay Advice" at bounding box center [509, 365] width 57 height 16
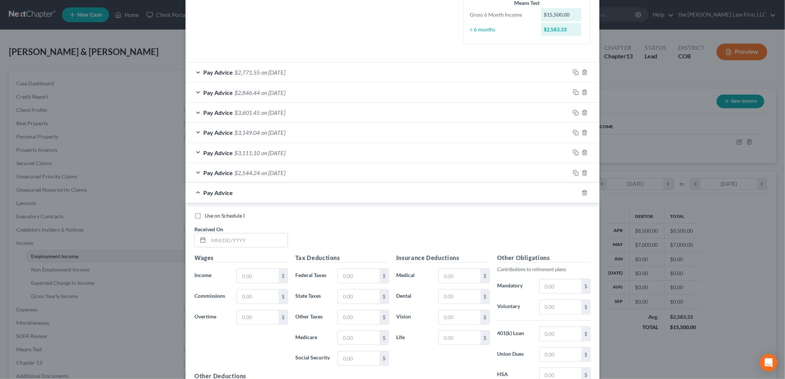
scroll to position [269, 0]
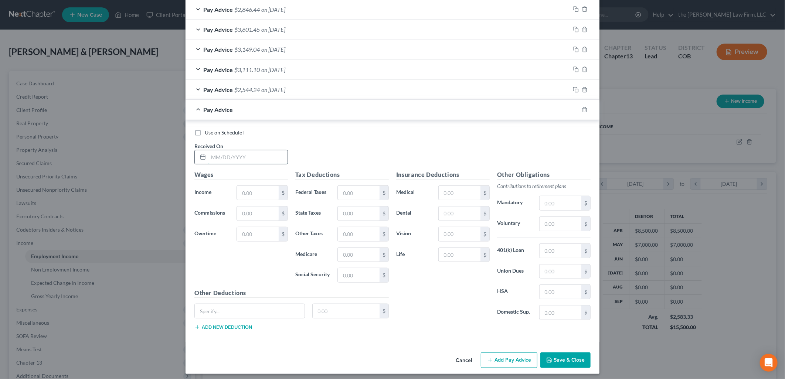
click at [247, 157] on input "text" at bounding box center [248, 158] width 79 height 14
type input "6/2/2025"
type input "3,850"
type input "314"
type input "151"
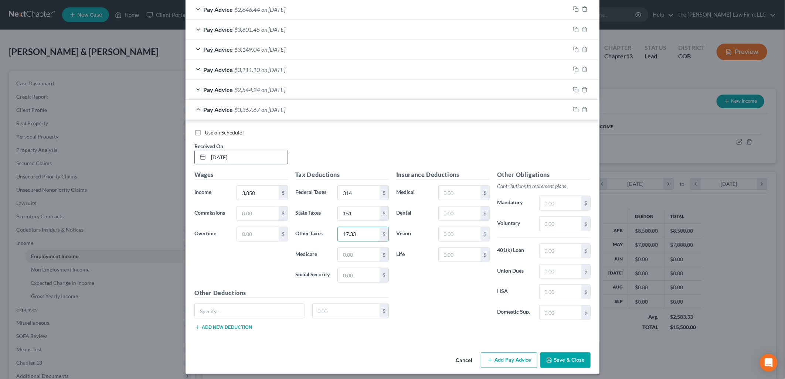
type input "17.33"
type input "55.83"
type input "238.70"
click at [511, 362] on button "Add Pay Advice" at bounding box center [509, 361] width 57 height 16
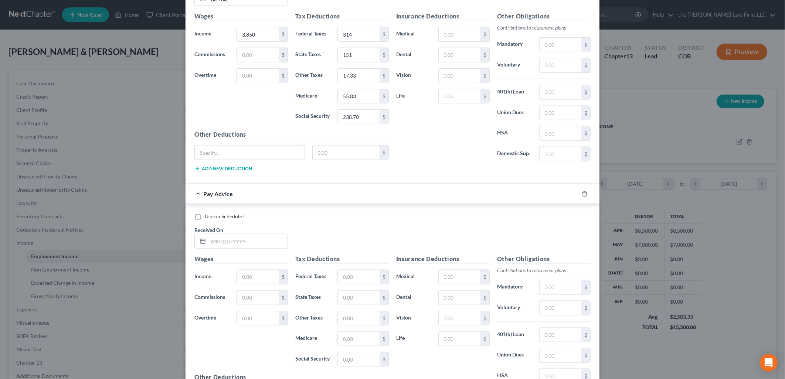
scroll to position [517, 0]
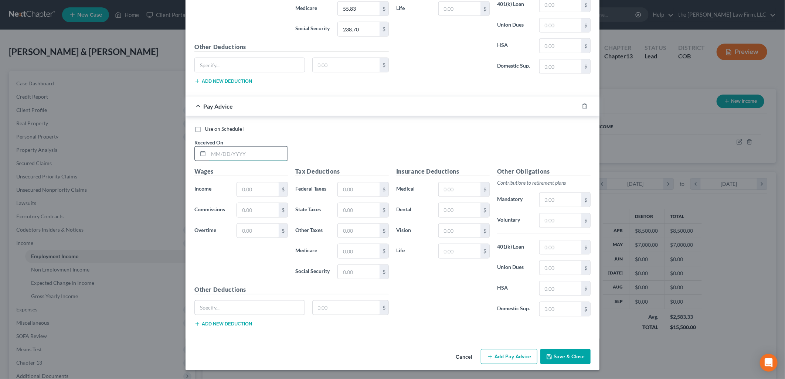
click at [241, 154] on input "text" at bounding box center [248, 154] width 79 height 14
type input "6/16/2025"
type input "3,450"
type input "266"
type input "133"
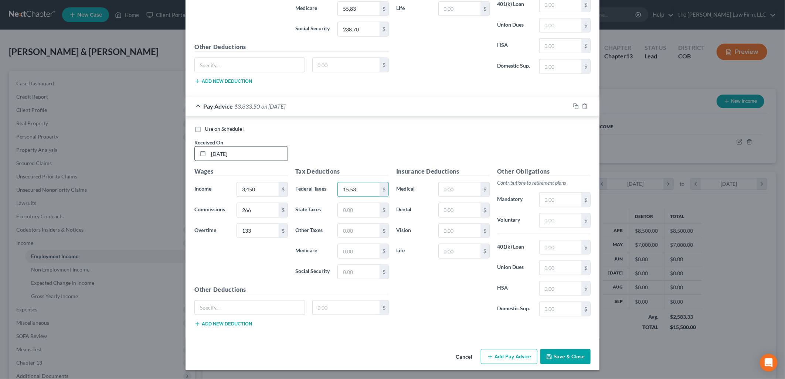
type input "15.53"
type input "50.02"
type input "213.90"
click at [266, 203] on div "266 $" at bounding box center [262, 210] width 51 height 15
click at [264, 206] on input "266" at bounding box center [258, 210] width 42 height 14
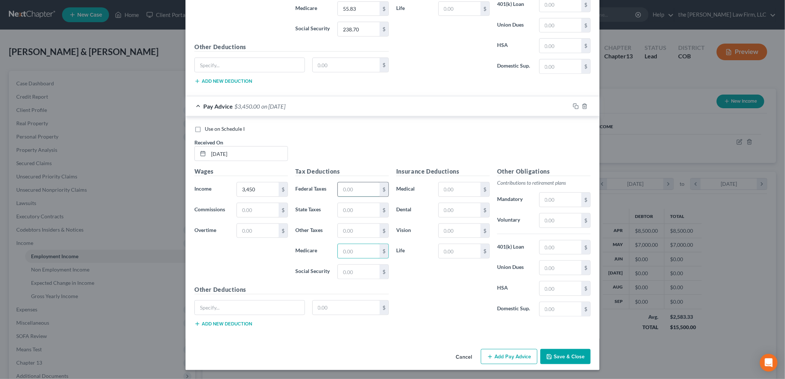
click at [357, 190] on input "text" at bounding box center [359, 190] width 42 height 14
type input "266"
type input "133"
type input "15.53"
type input "50.02"
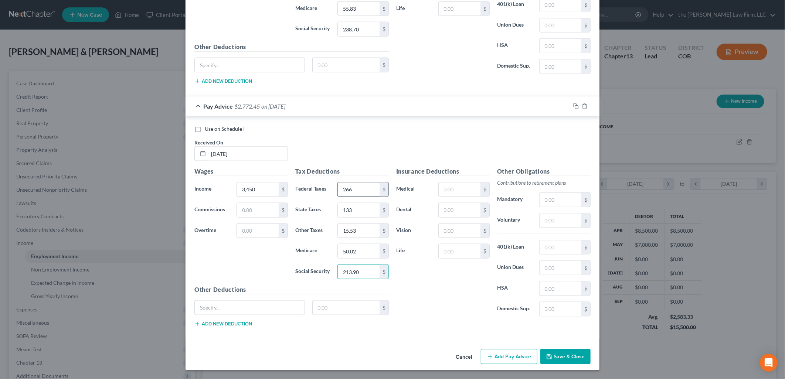
type input "213.90"
click at [506, 350] on button "Add Pay Advice" at bounding box center [509, 357] width 57 height 16
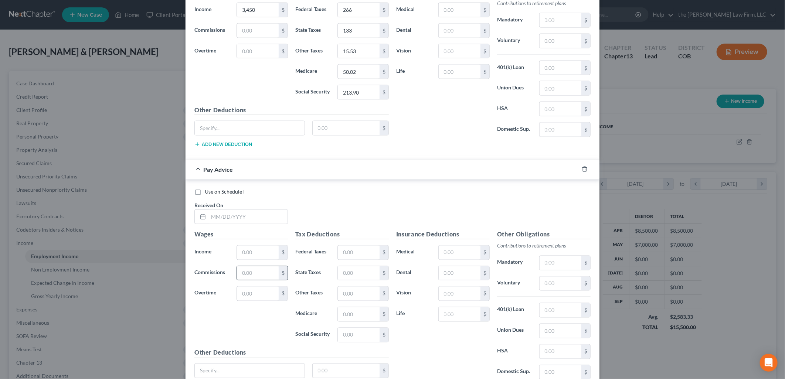
scroll to position [760, 0]
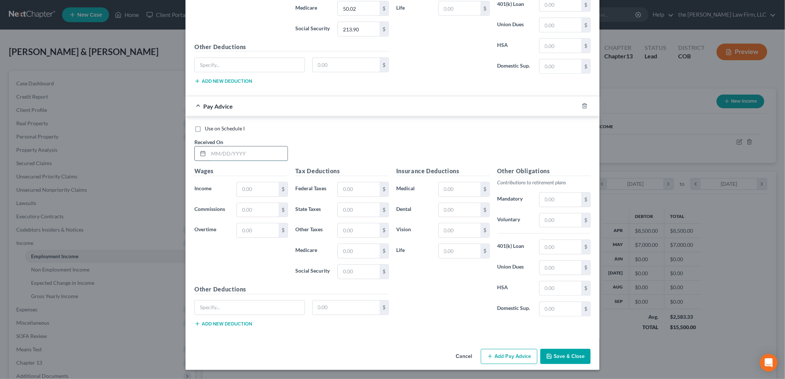
click at [228, 158] on input "text" at bounding box center [248, 154] width 79 height 14
type input "7/1/2025"
type input "3,800"
type input "308"
type input "149"
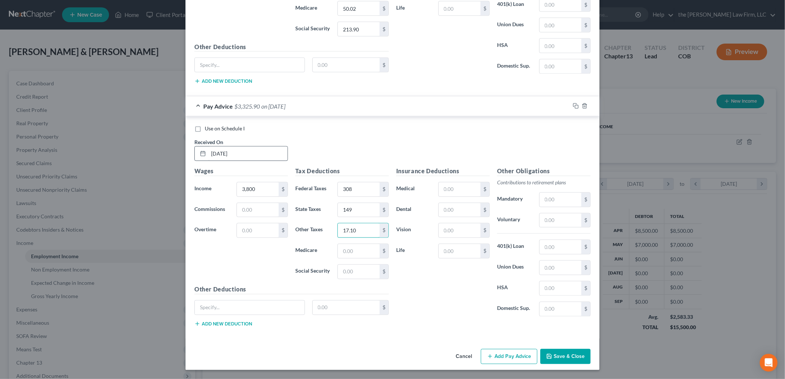
type input "17.10"
type input "55.10"
type input "235.60"
click at [398, 310] on div "Insurance Deductions Medical $ Dental $ Vision $ Life $" at bounding box center [443, 245] width 101 height 156
click at [513, 358] on button "Add Pay Advice" at bounding box center [509, 357] width 57 height 16
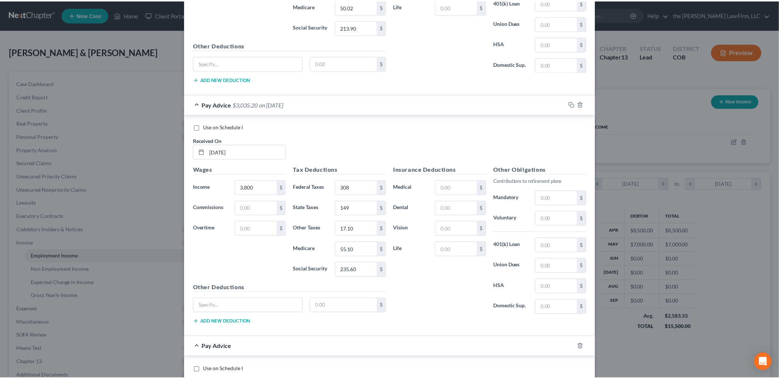
scroll to position [1004, 0]
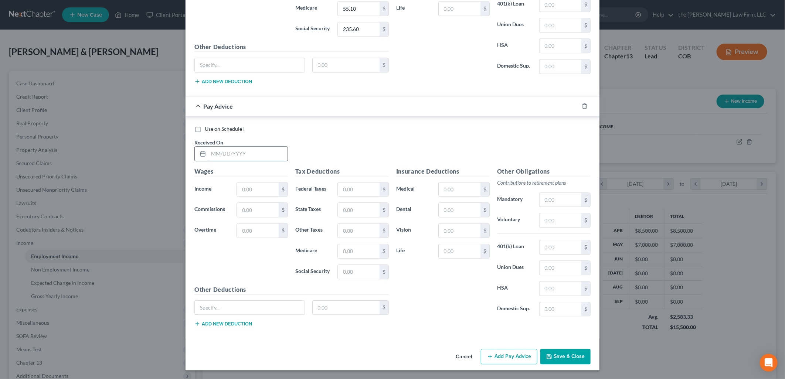
click at [258, 156] on input "text" at bounding box center [248, 154] width 79 height 14
type input "6/2/2025"
type input "3,850"
click at [568, 350] on button "Save & Close" at bounding box center [566, 357] width 50 height 16
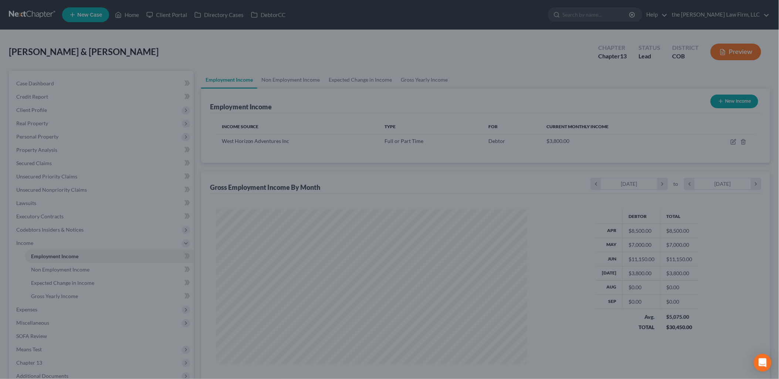
scroll to position [154, 324]
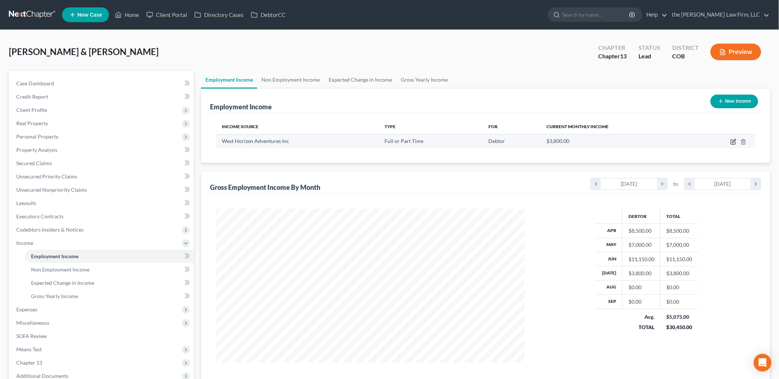
click at [735, 141] on icon "button" at bounding box center [734, 140] width 3 height 3
select select "0"
select select "5"
select select "0"
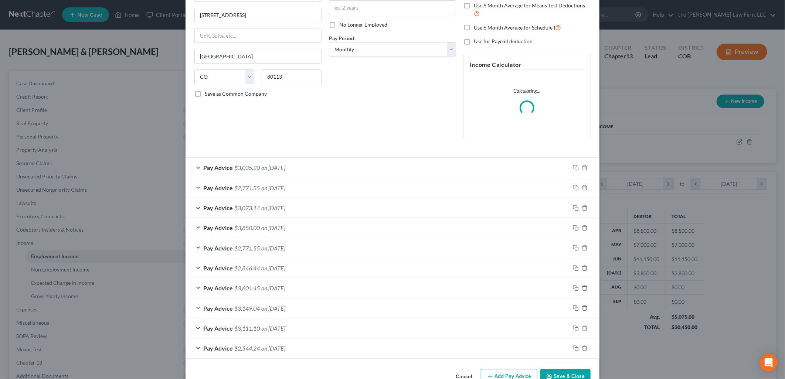
scroll to position [104, 0]
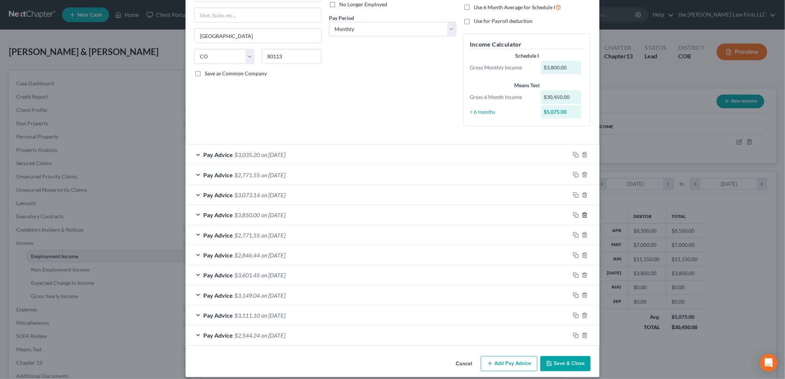
click at [585, 216] on line "button" at bounding box center [585, 215] width 0 height 1
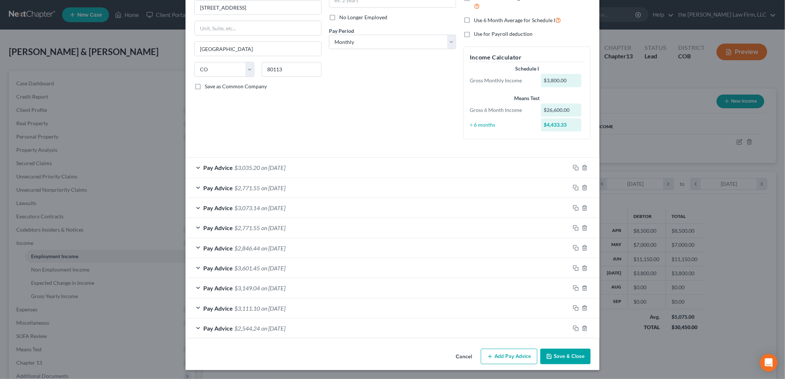
click at [496, 361] on button "Add Pay Advice" at bounding box center [509, 357] width 57 height 16
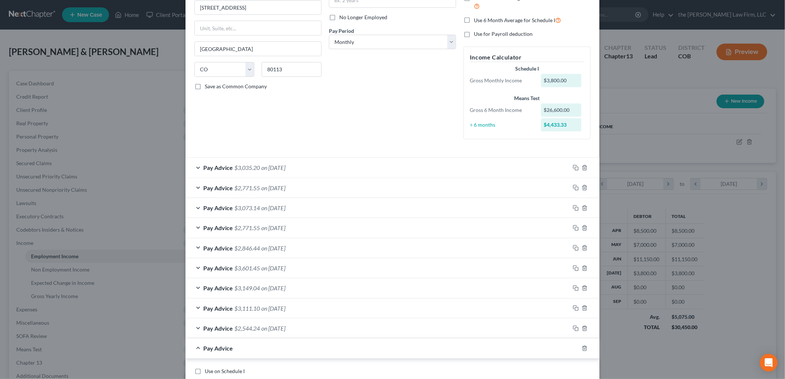
click at [298, 169] on div "Pay Advice $3,035.20 on 07/01/2025" at bounding box center [378, 168] width 385 height 20
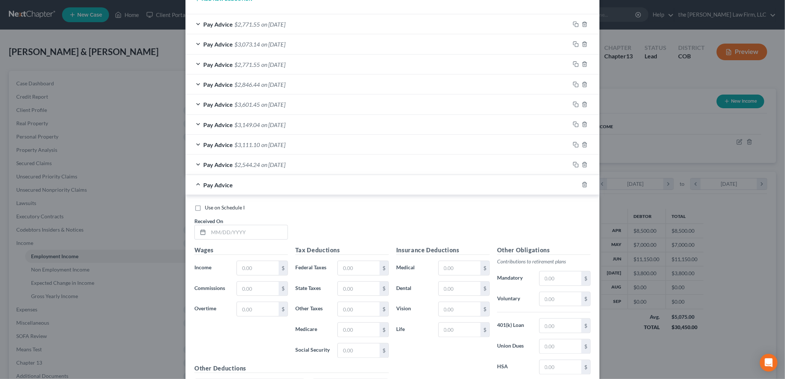
scroll to position [557, 0]
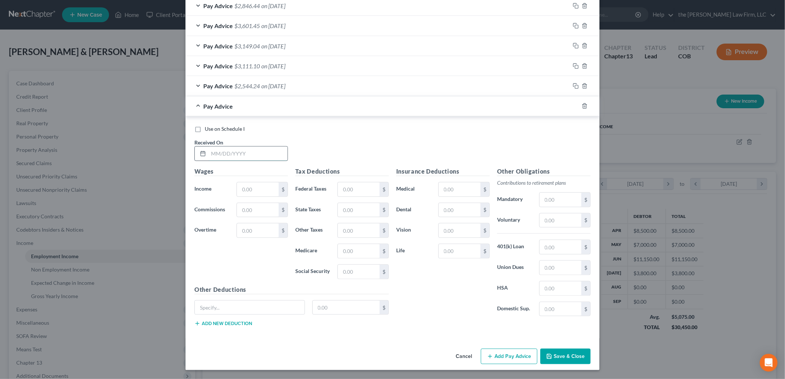
click at [246, 155] on input "text" at bounding box center [248, 154] width 79 height 14
type input "9/8/2025"
type input "3,950"
type input "326"
type input "155"
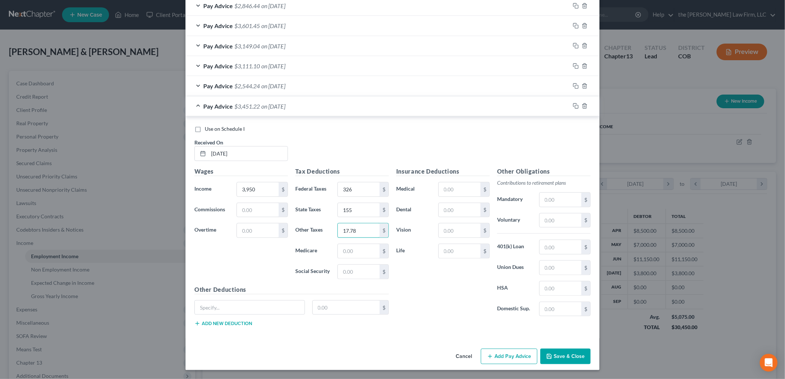
type input "17.78"
type input "57.28"
type input "244.90"
click at [238, 308] on input "text" at bounding box center [250, 308] width 110 height 14
type input "Cash Advance Repayment"
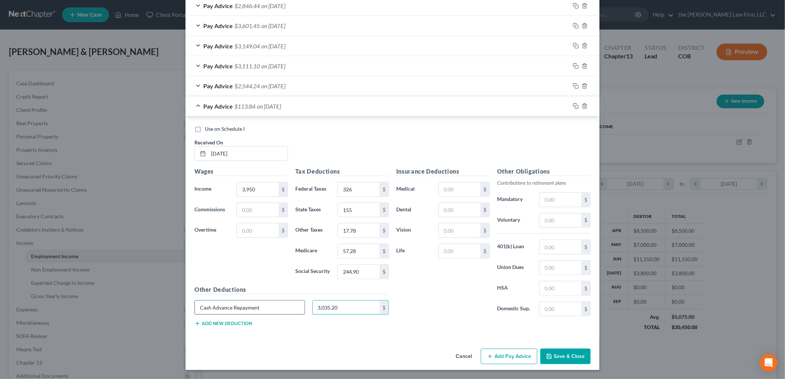
type input "3,035.20"
click at [505, 354] on button "Add Pay Advice" at bounding box center [509, 357] width 57 height 16
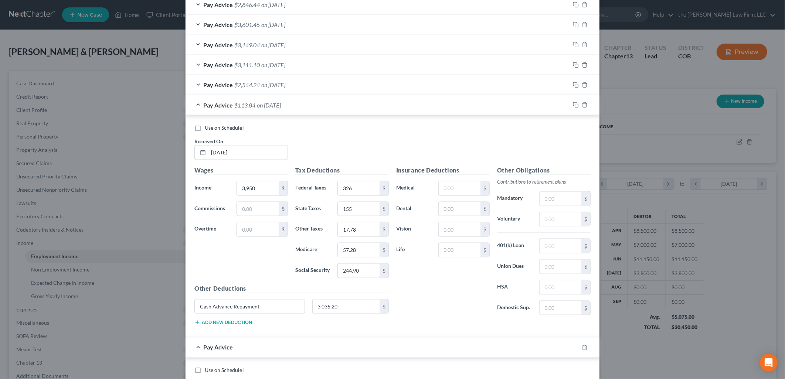
scroll to position [801, 0]
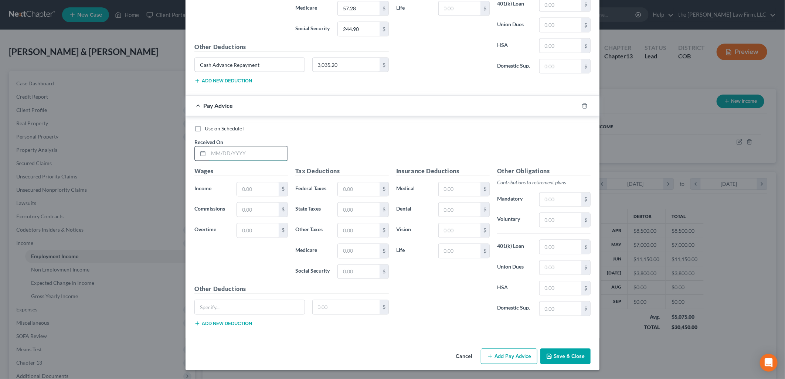
click at [265, 155] on input "text" at bounding box center [248, 154] width 79 height 14
type input "8/30/2025"
type input "3,800"
type input "308"
type input "149"
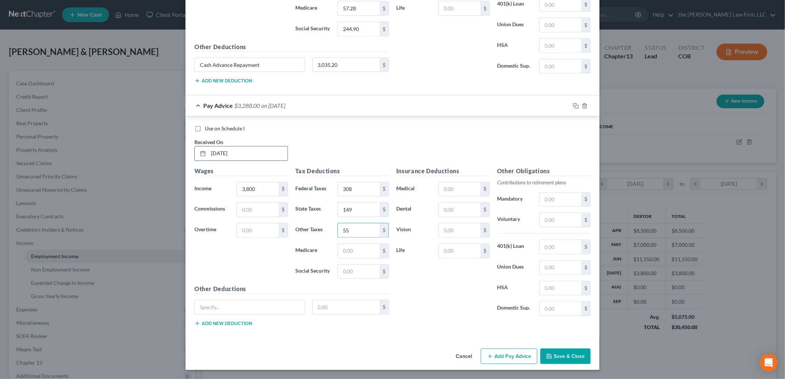
type input "5"
type input "17.10"
type input "55.10"
type input "235.60"
type input "Cash Advance Repayment"
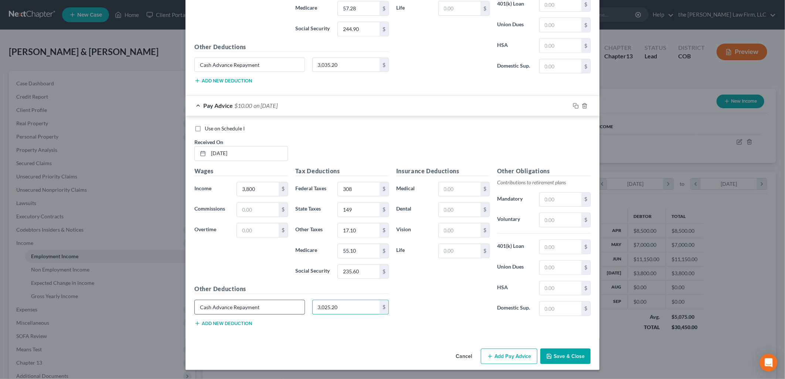
type input "3,025.20"
click at [511, 352] on button "Add Pay Advice" at bounding box center [509, 357] width 57 height 16
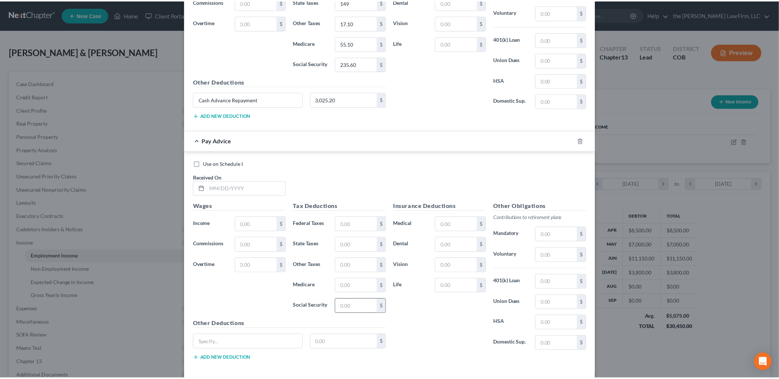
scroll to position [1044, 0]
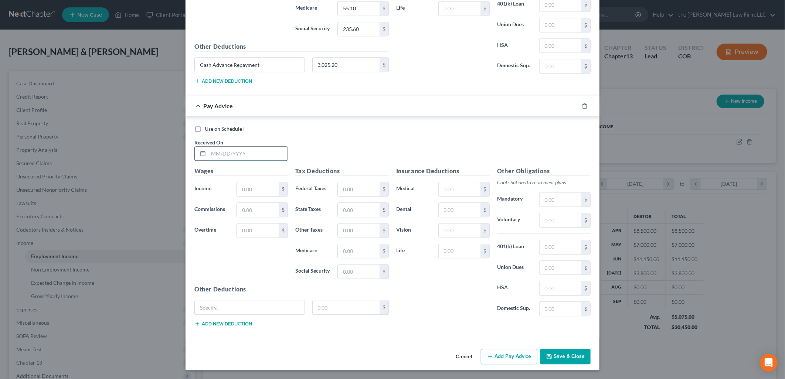
click at [272, 158] on input "text" at bounding box center [248, 154] width 79 height 14
type input "9/2/2025"
type input "3,550"
type input "278"
type input "138"
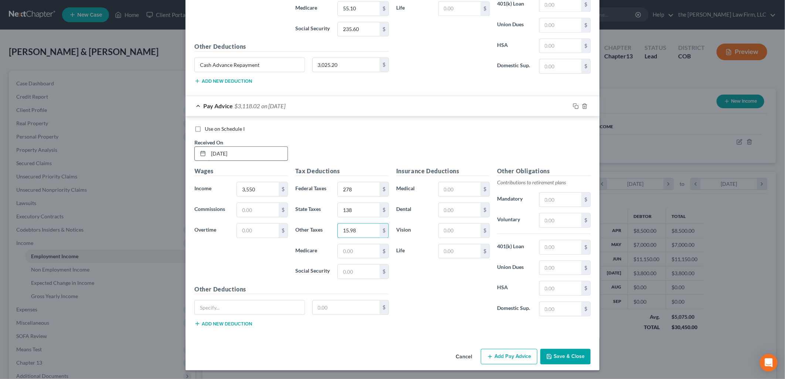
type input "15.98"
type input "51.48"
type input "220.10"
click at [547, 354] on icon "button" at bounding box center [550, 357] width 6 height 6
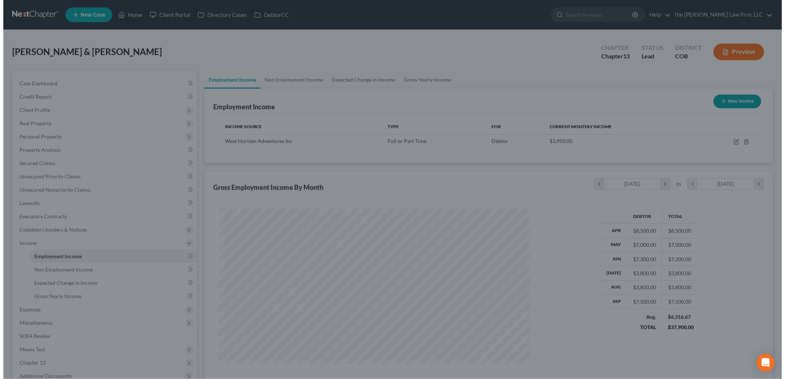
scroll to position [369662, 369493]
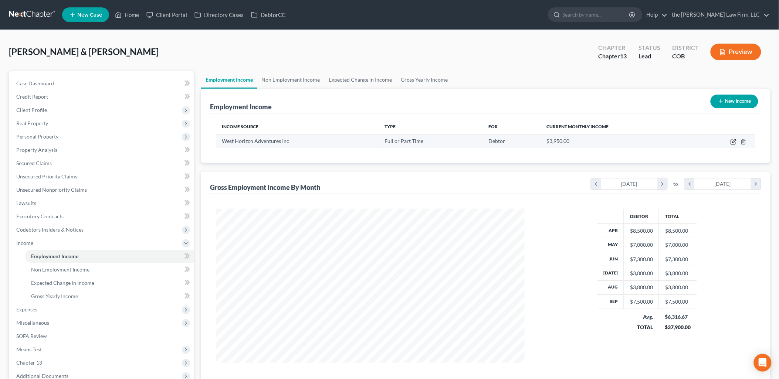
click at [733, 142] on icon "button" at bounding box center [734, 140] width 3 height 3
select select "0"
select select "5"
select select "0"
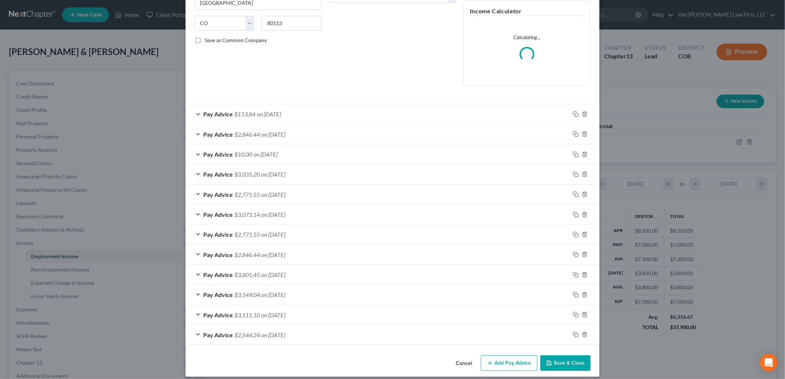
scroll to position [143, 0]
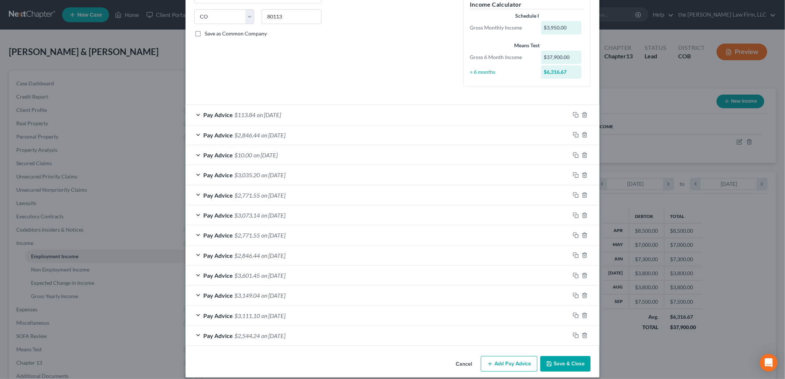
click at [502, 365] on button "Add Pay Advice" at bounding box center [509, 365] width 57 height 16
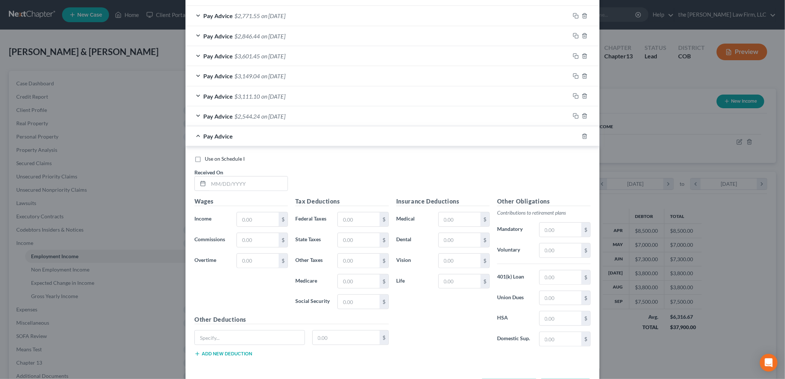
scroll to position [394, 0]
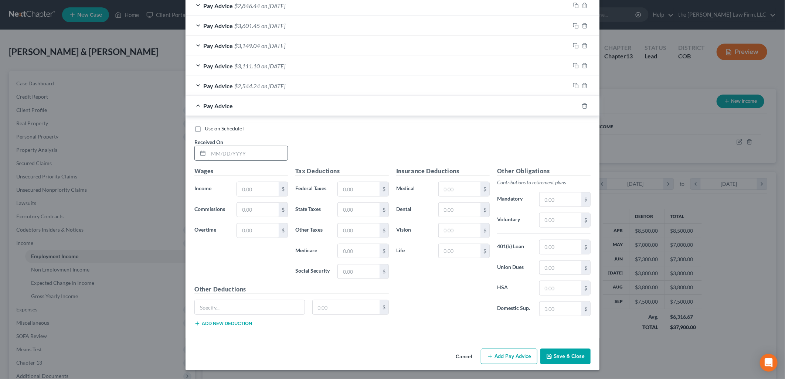
click at [257, 157] on input "text" at bounding box center [248, 153] width 79 height 14
type input "9/10/2025"
type input "3,850"
type input "314"
type input "151"
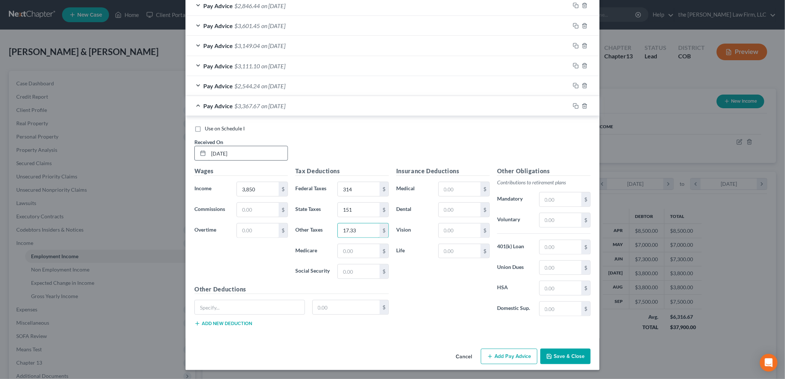
type input "17.33"
type input "55.82"
type input "238.70"
click at [288, 305] on input "text" at bounding box center [250, 308] width 110 height 14
type input "Cash Advance Repayment"
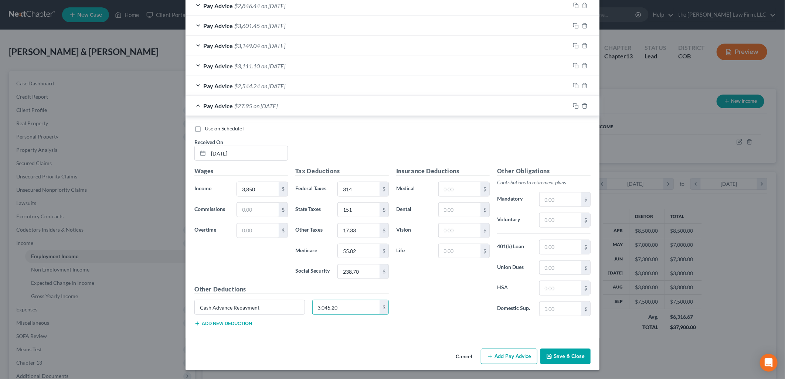
type input "3,045.20"
click at [524, 355] on button "Add Pay Advice" at bounding box center [509, 357] width 57 height 16
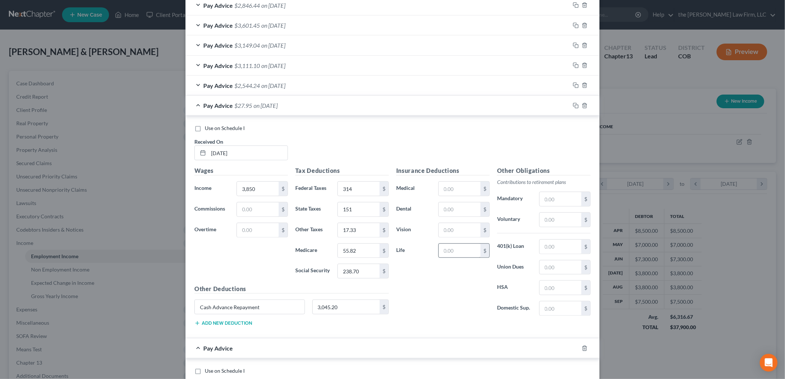
scroll to position [638, 0]
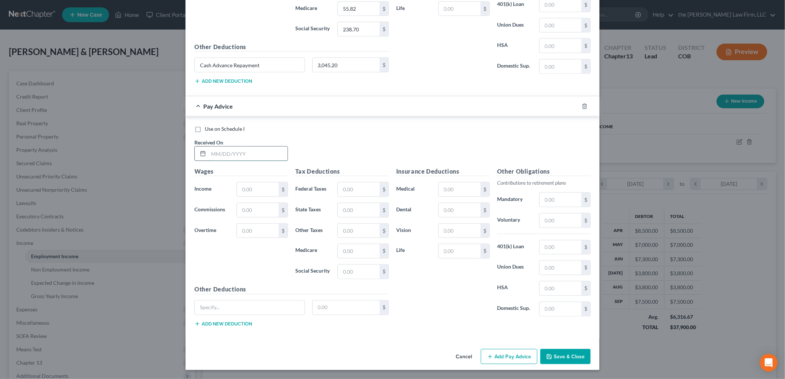
click at [283, 158] on input "text" at bounding box center [248, 154] width 79 height 14
type input "9/16/2025"
type input "3,750"
type input "302"
type input "147"
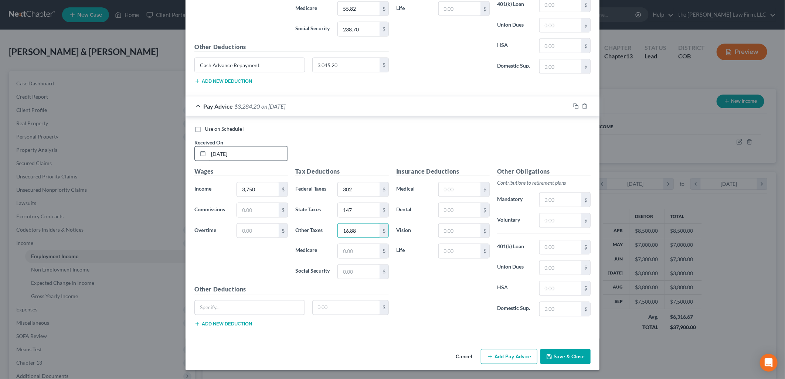
type input "16.88"
type input "54.37"
type input "232.50"
click at [508, 357] on button "Add Pay Advice" at bounding box center [509, 357] width 57 height 16
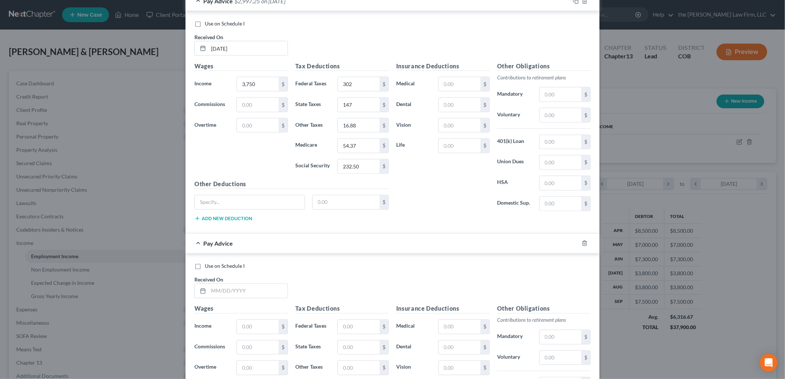
scroll to position [881, 0]
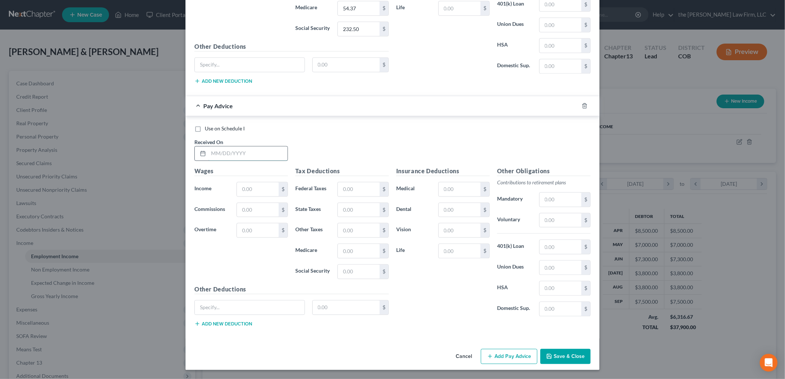
click at [255, 153] on input "text" at bounding box center [248, 154] width 79 height 14
type input "10/1/2025"
type input "3,750"
type input "302"
type input "147"
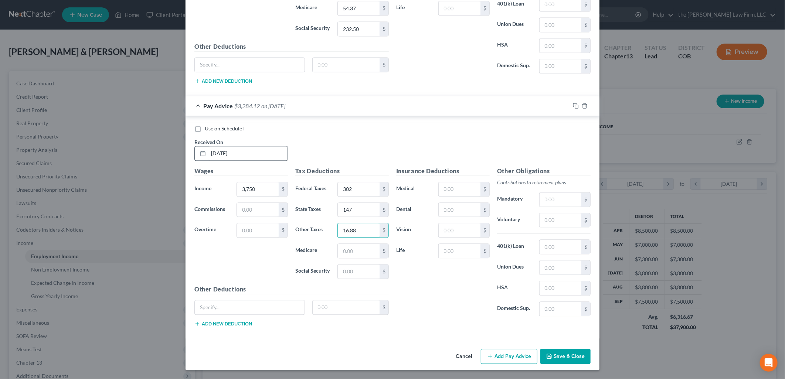
type input "16.88"
type input "54.38"
type input "3"
type input "232.50"
click at [562, 357] on button "Save & Close" at bounding box center [566, 357] width 50 height 16
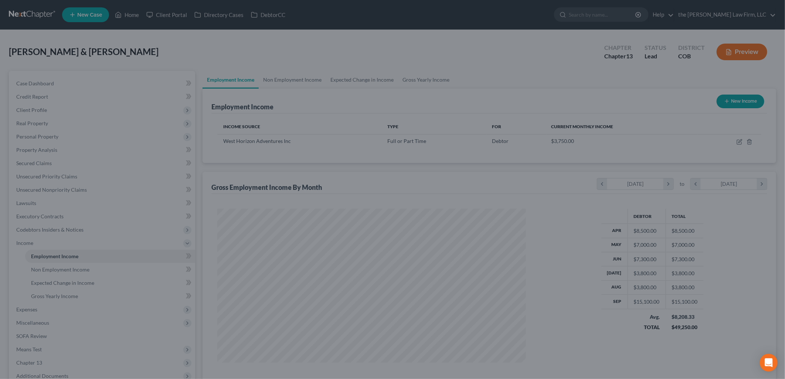
scroll to position [369662, 369493]
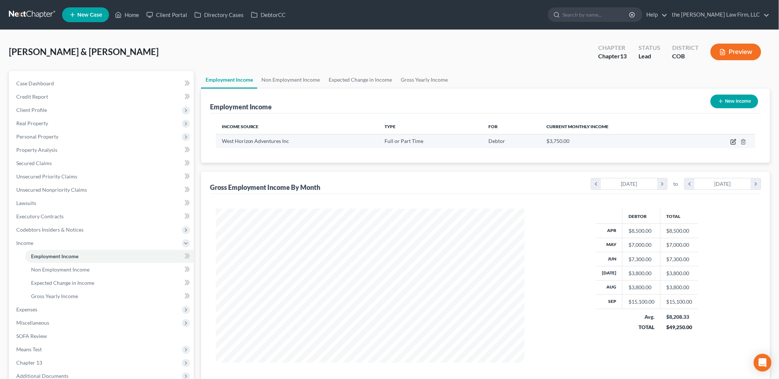
click at [733, 142] on icon "button" at bounding box center [734, 140] width 3 height 3
select select "0"
select select "5"
select select "0"
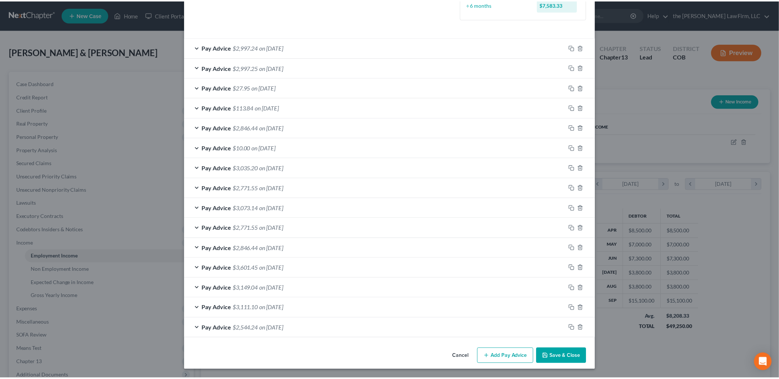
scroll to position [212, 0]
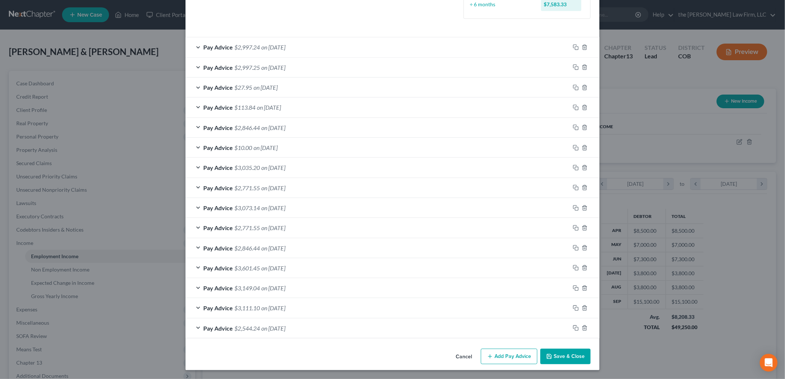
click at [570, 360] on button "Save & Close" at bounding box center [566, 357] width 50 height 16
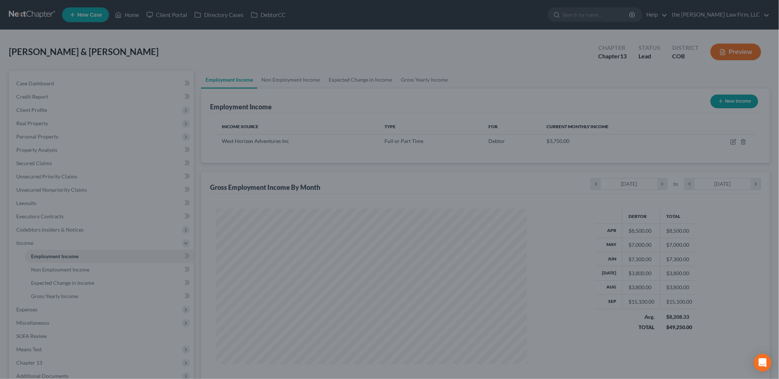
scroll to position [369662, 369493]
